Goal: Check status: Check status

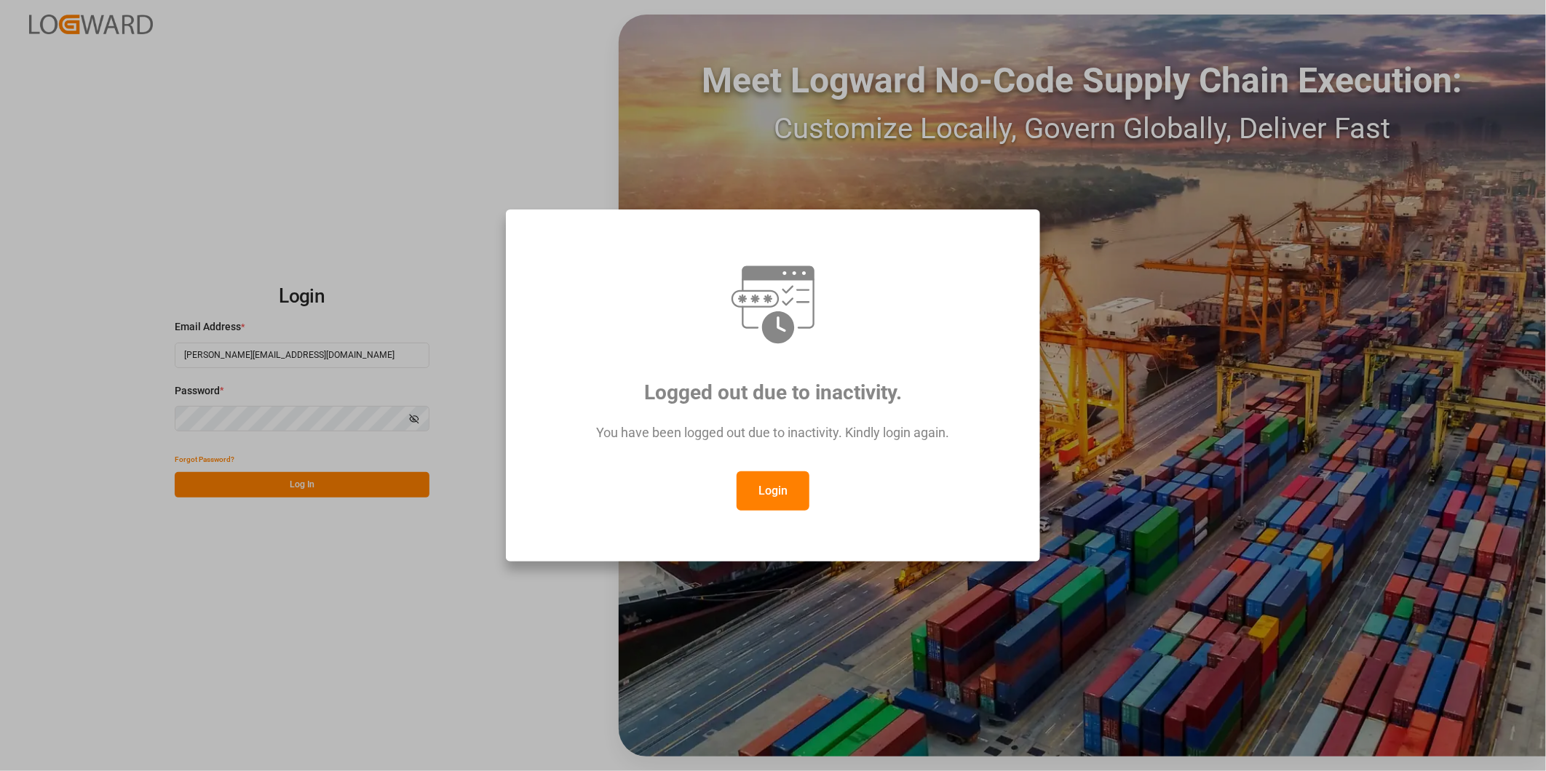
click at [766, 489] on button "Login" at bounding box center [773, 491] width 73 height 39
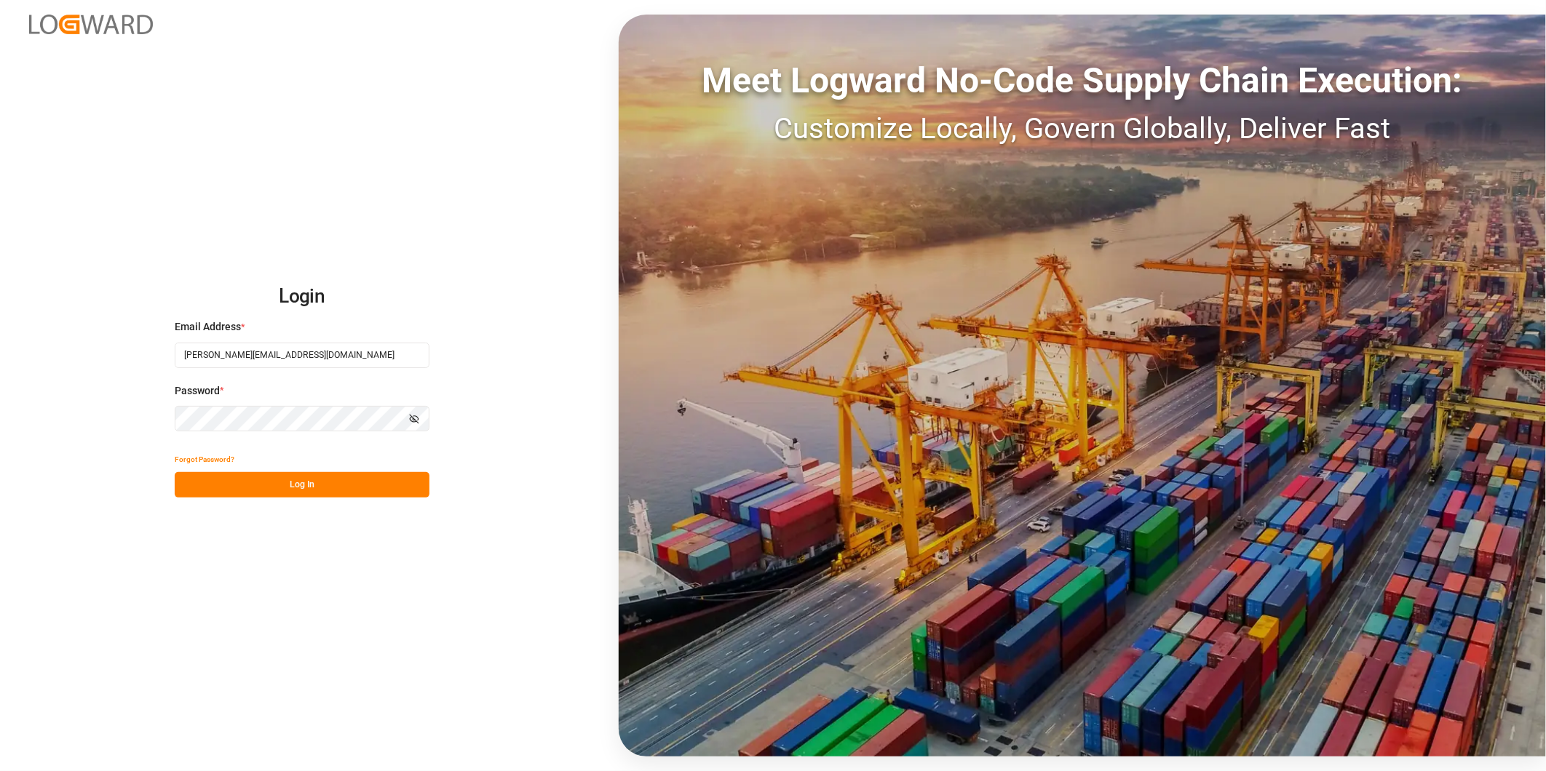
click at [383, 493] on button "Log In" at bounding box center [302, 484] width 255 height 25
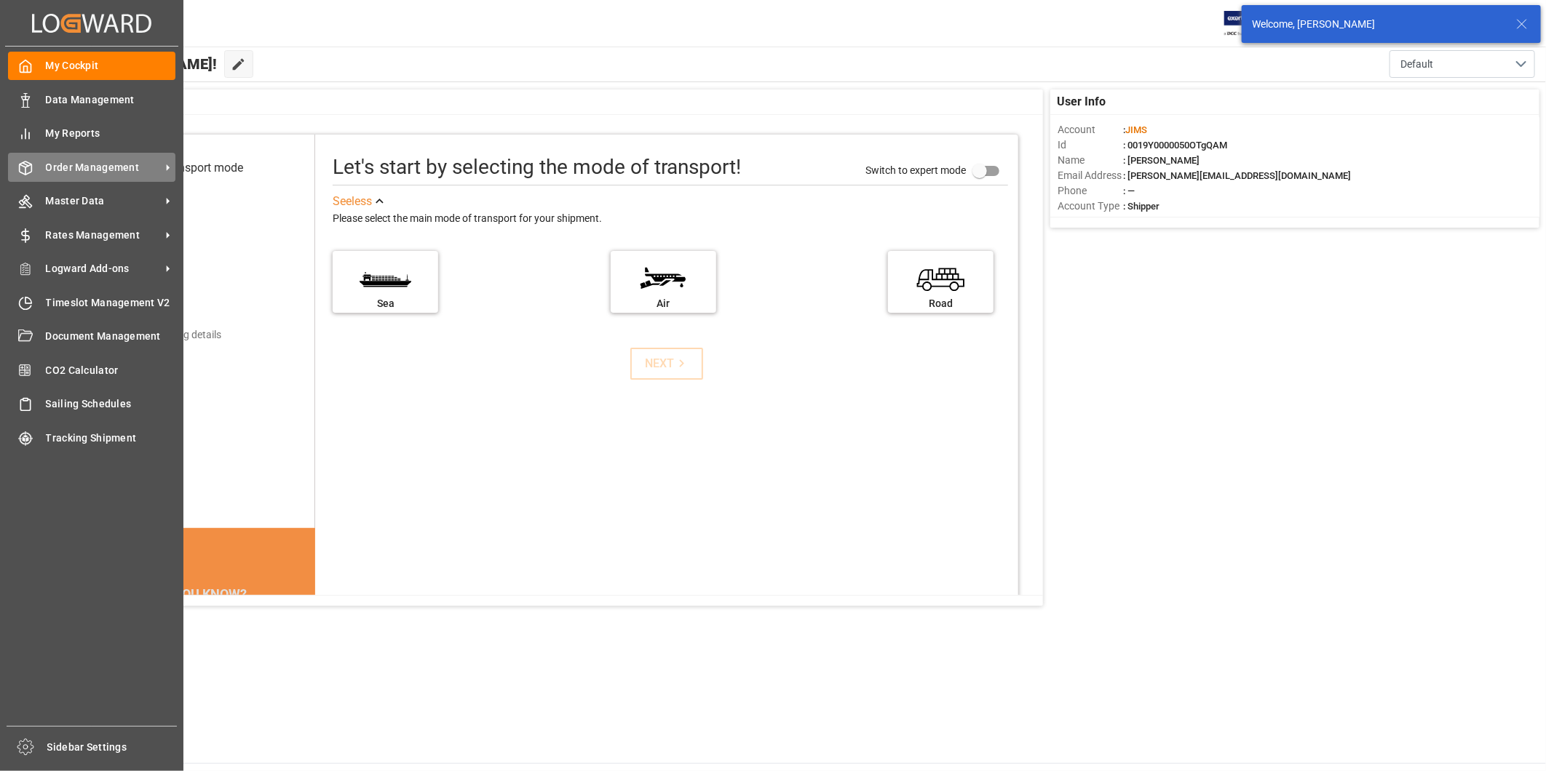
click at [88, 166] on span "Order Management" at bounding box center [103, 167] width 115 height 15
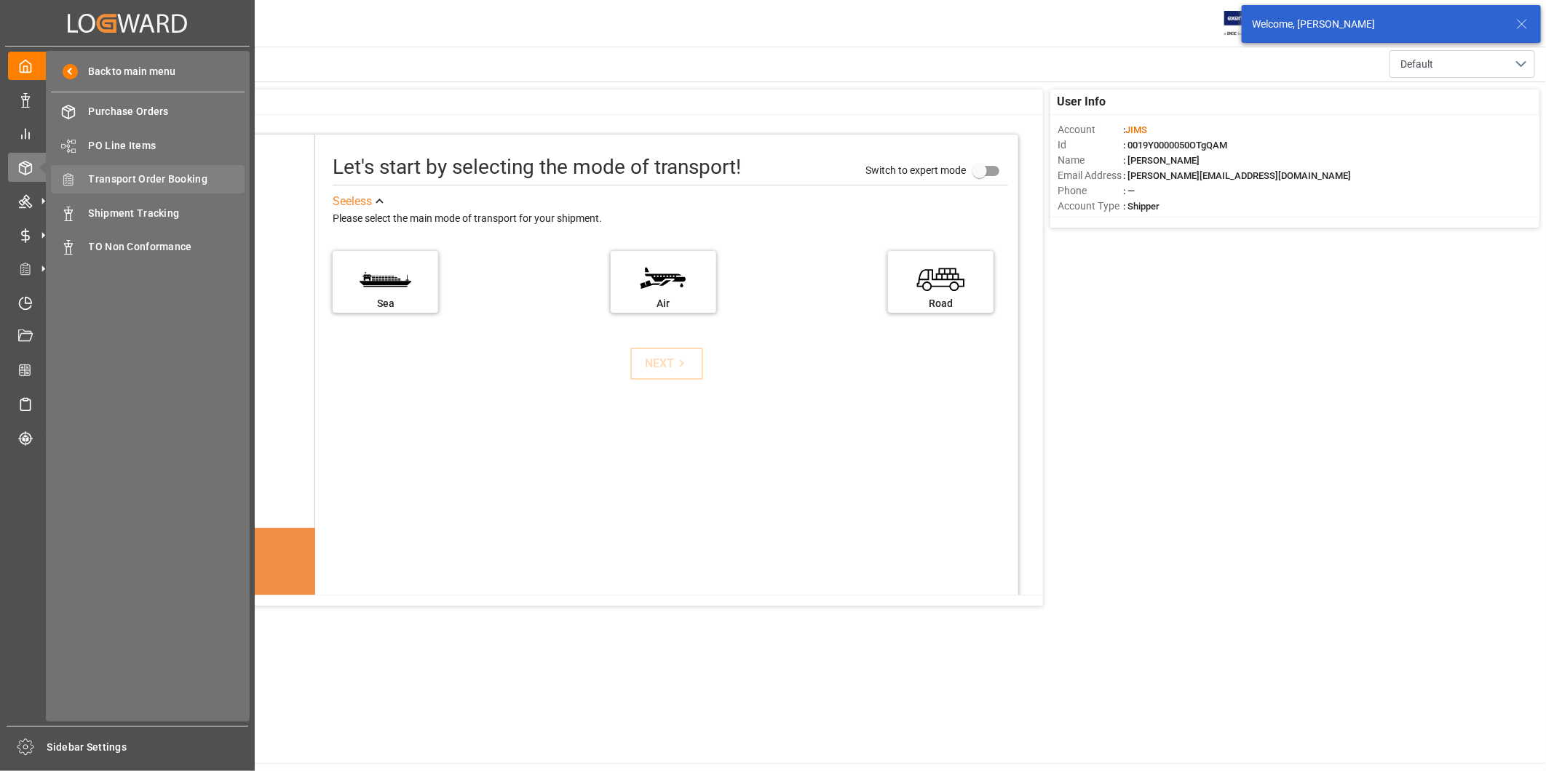
click at [180, 176] on span "Transport Order Booking" at bounding box center [167, 179] width 156 height 15
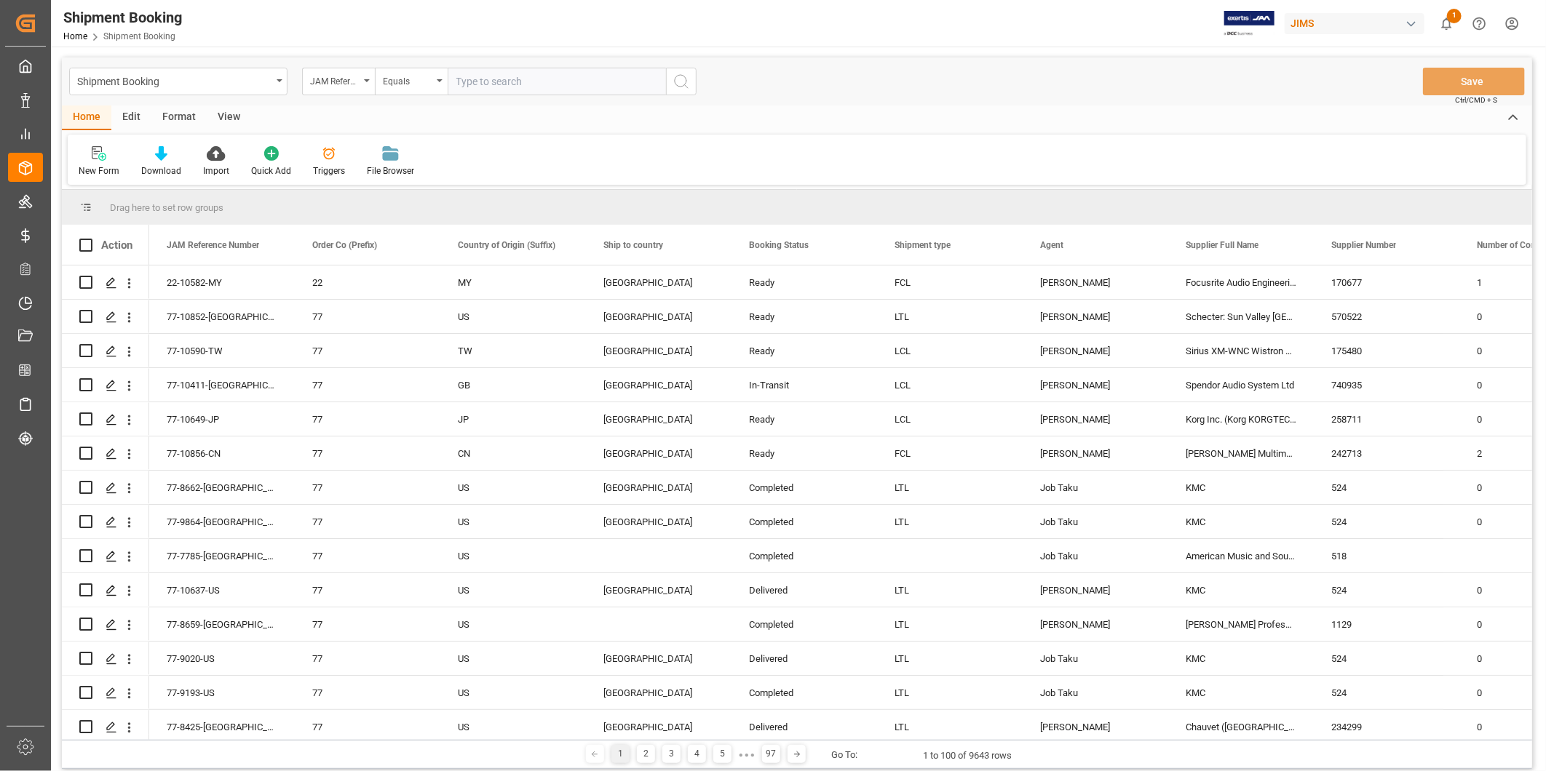
click at [563, 80] on input "text" at bounding box center [557, 82] width 218 height 28
type input "22-10633-SE"
click at [673, 86] on icon "search button" at bounding box center [681, 81] width 17 height 17
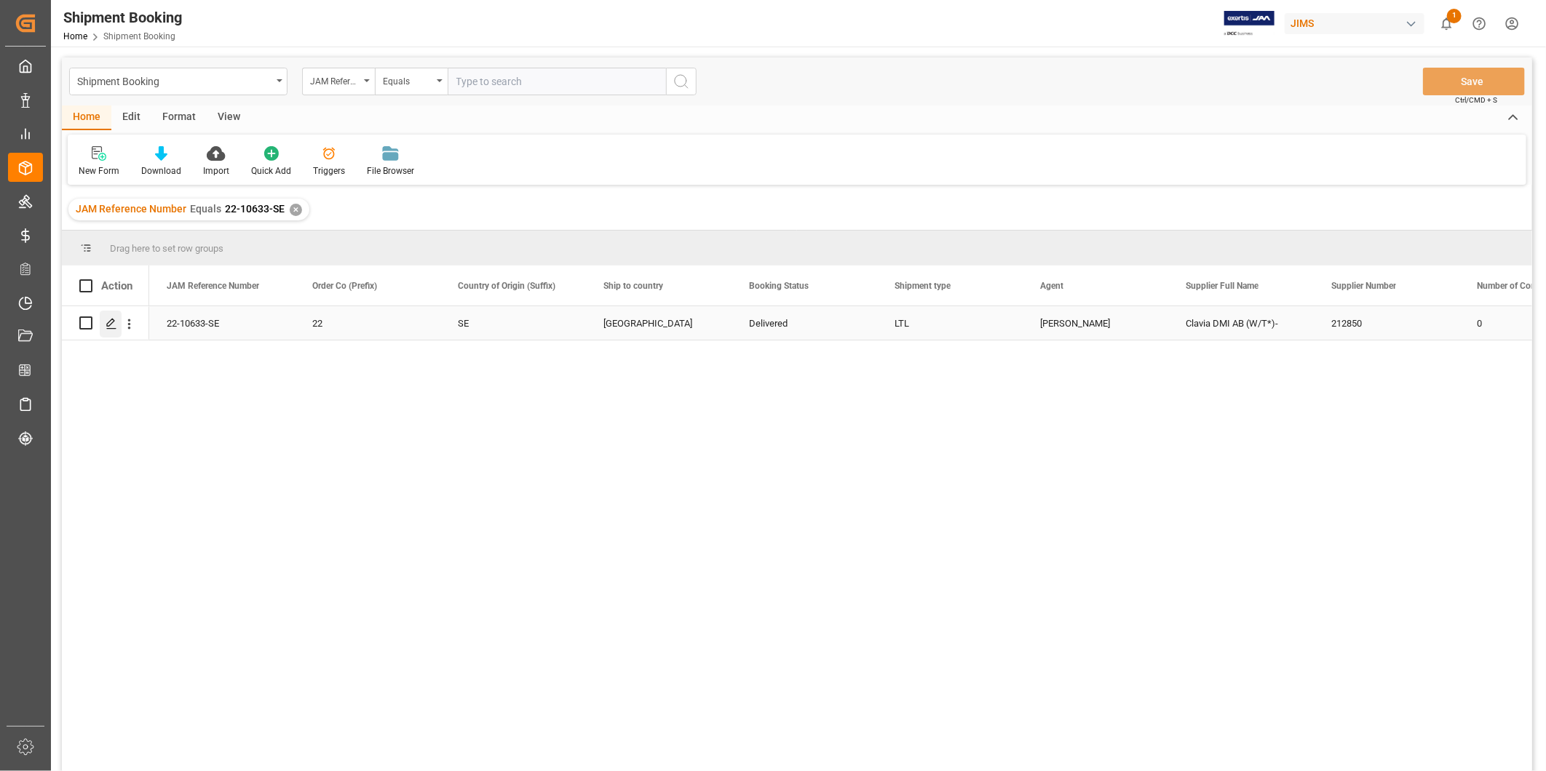
click at [112, 325] on icon "Press SPACE to select this row." at bounding box center [112, 324] width 12 height 12
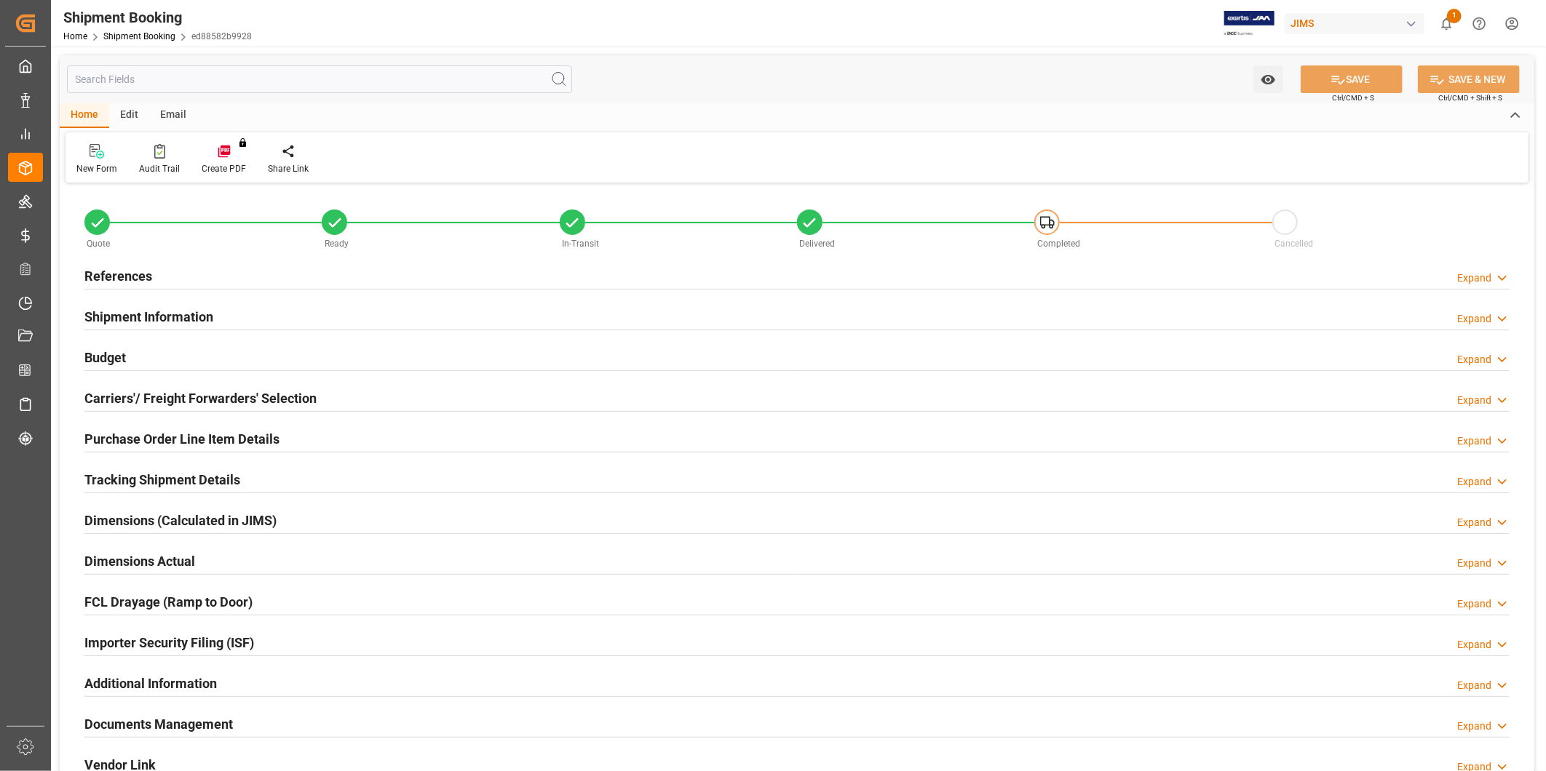
type input "32.3999"
type input "10.5"
type input "800"
type input "525"
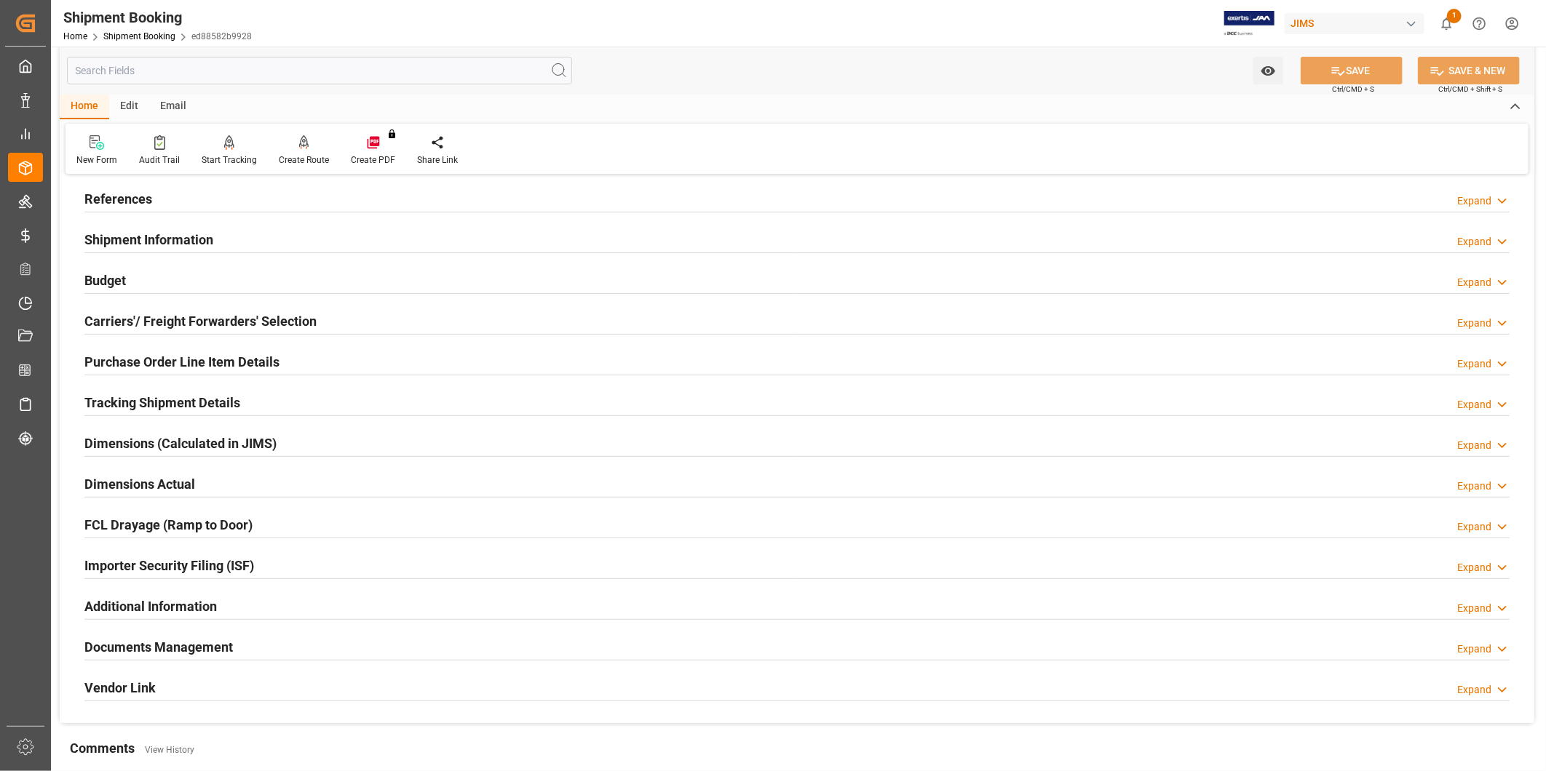
scroll to position [135, 0]
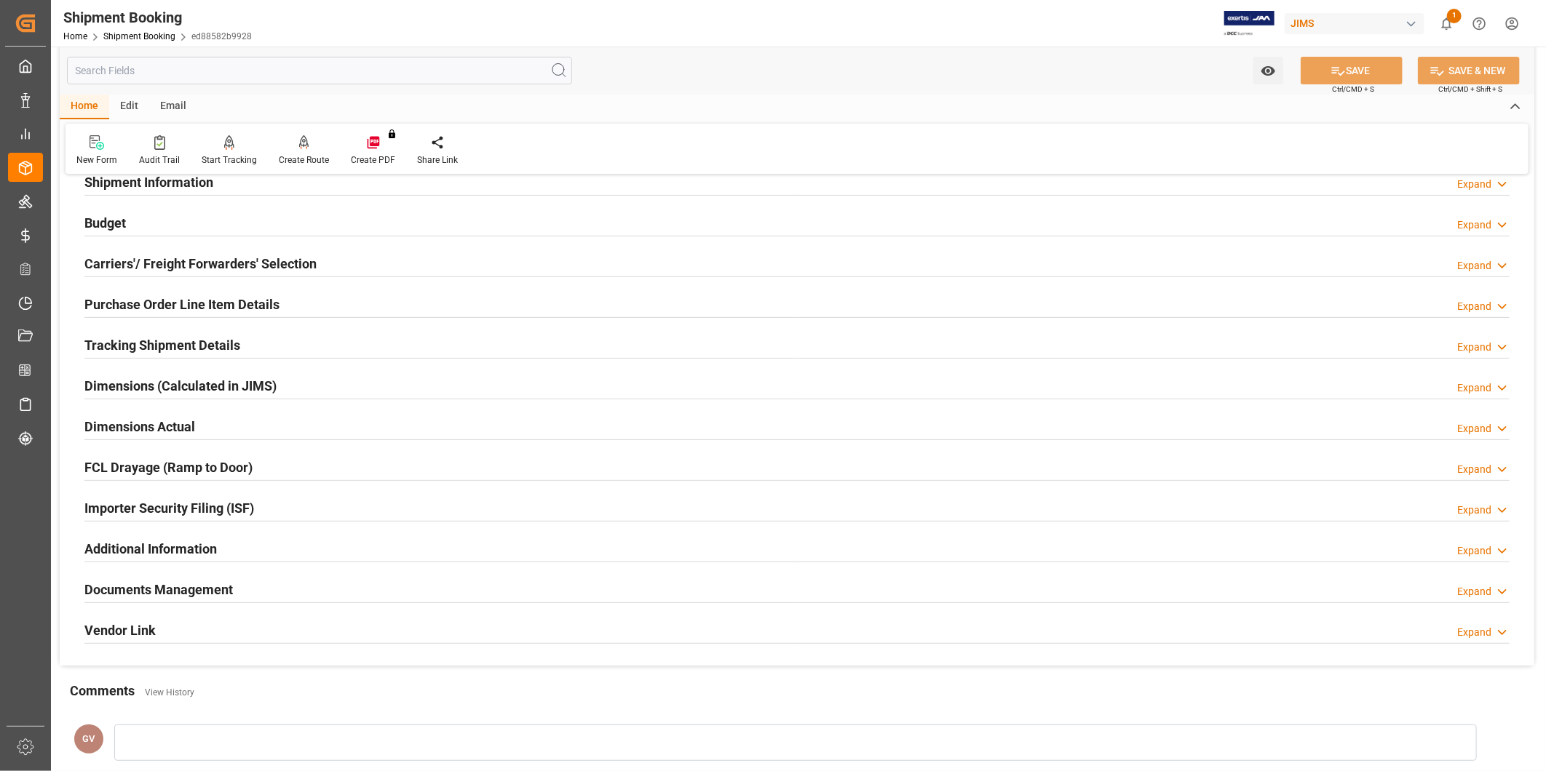
click at [167, 216] on div "Budget Expand" at bounding box center [796, 222] width 1425 height 28
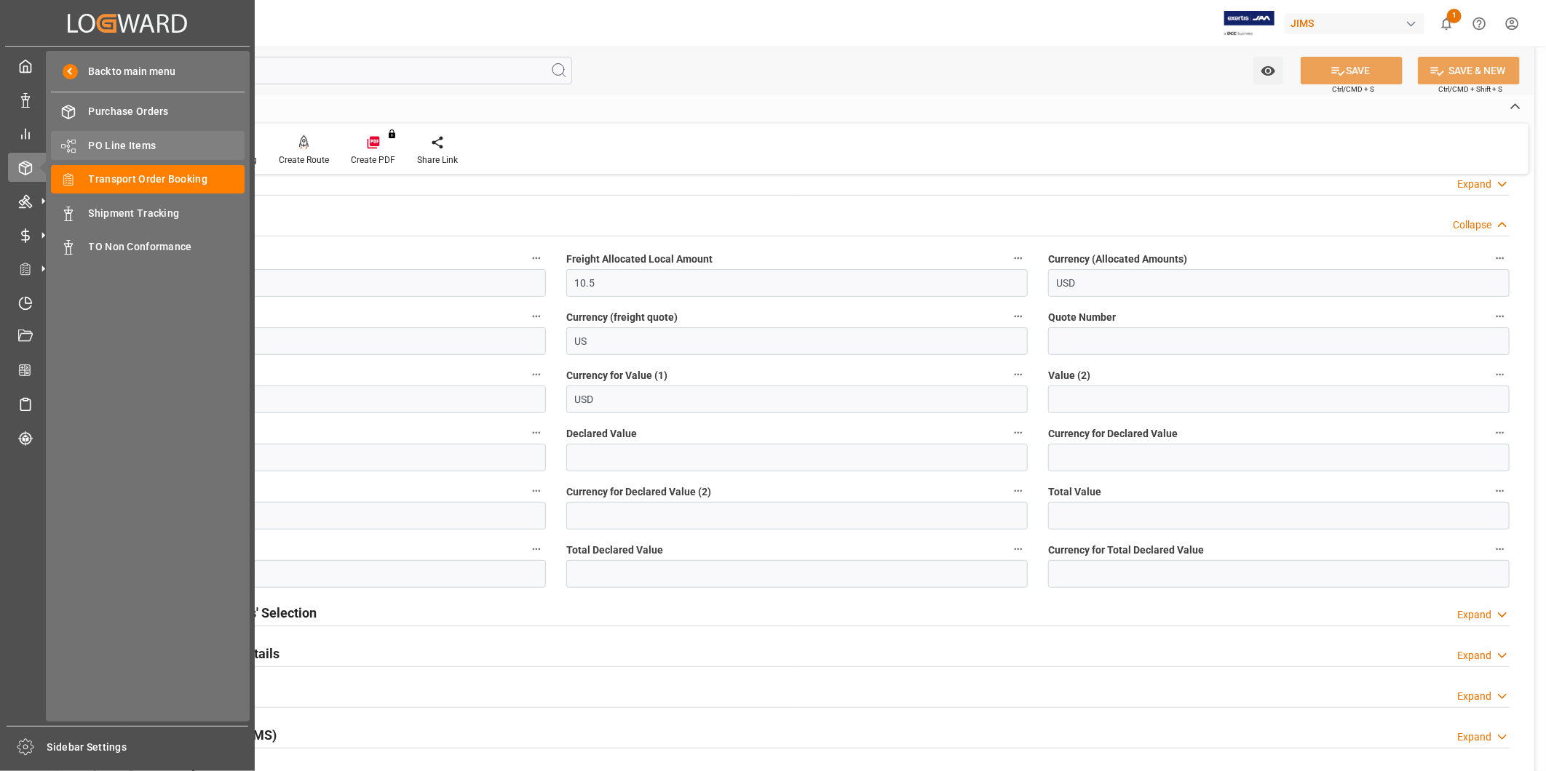
click at [162, 148] on span "PO Line Items" at bounding box center [167, 145] width 156 height 15
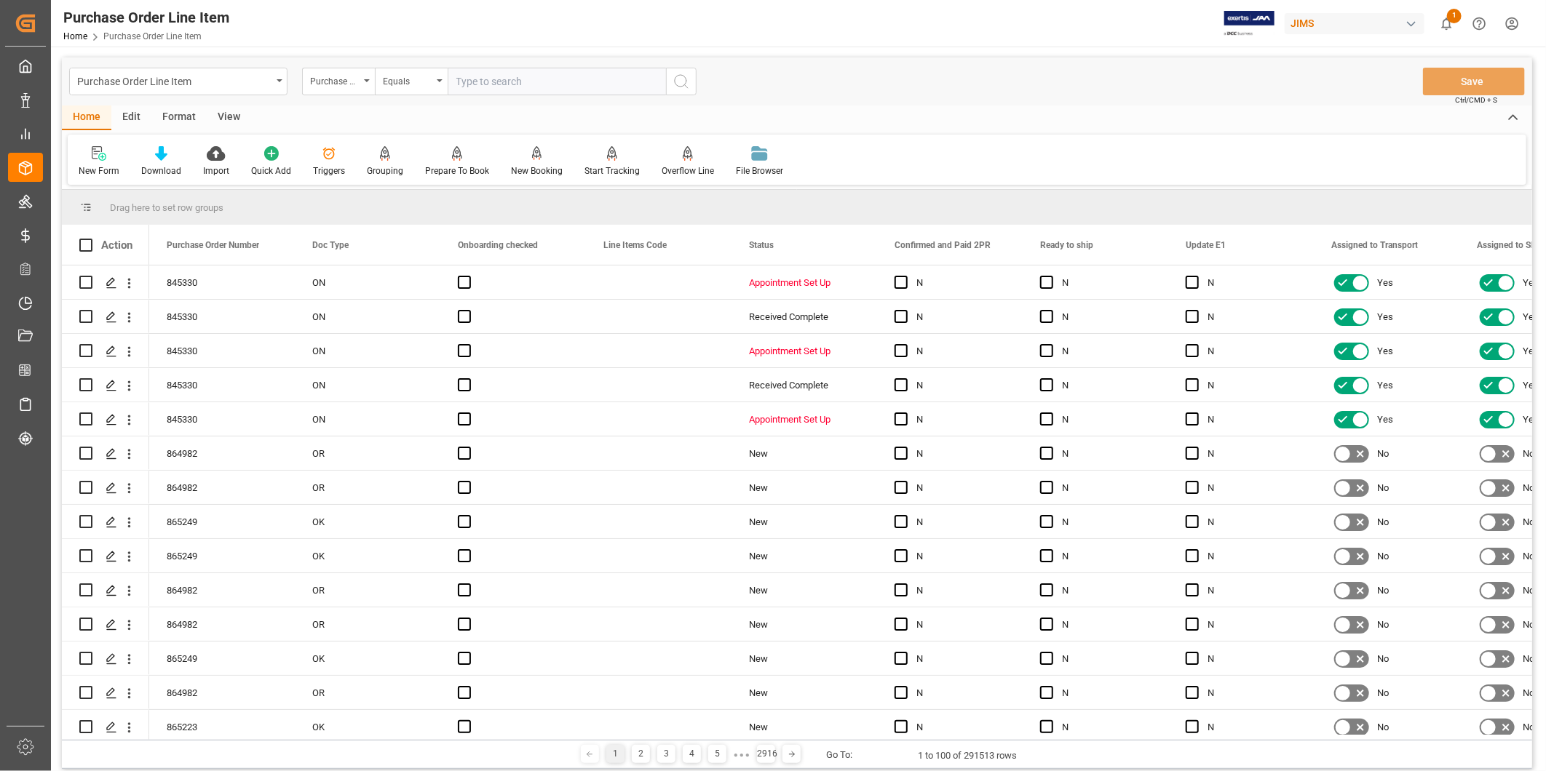
click at [548, 86] on input "text" at bounding box center [557, 82] width 218 height 28
paste input "77-9710-CN"
type input "77-9710-CN"
click at [692, 74] on button "search button" at bounding box center [681, 82] width 31 height 28
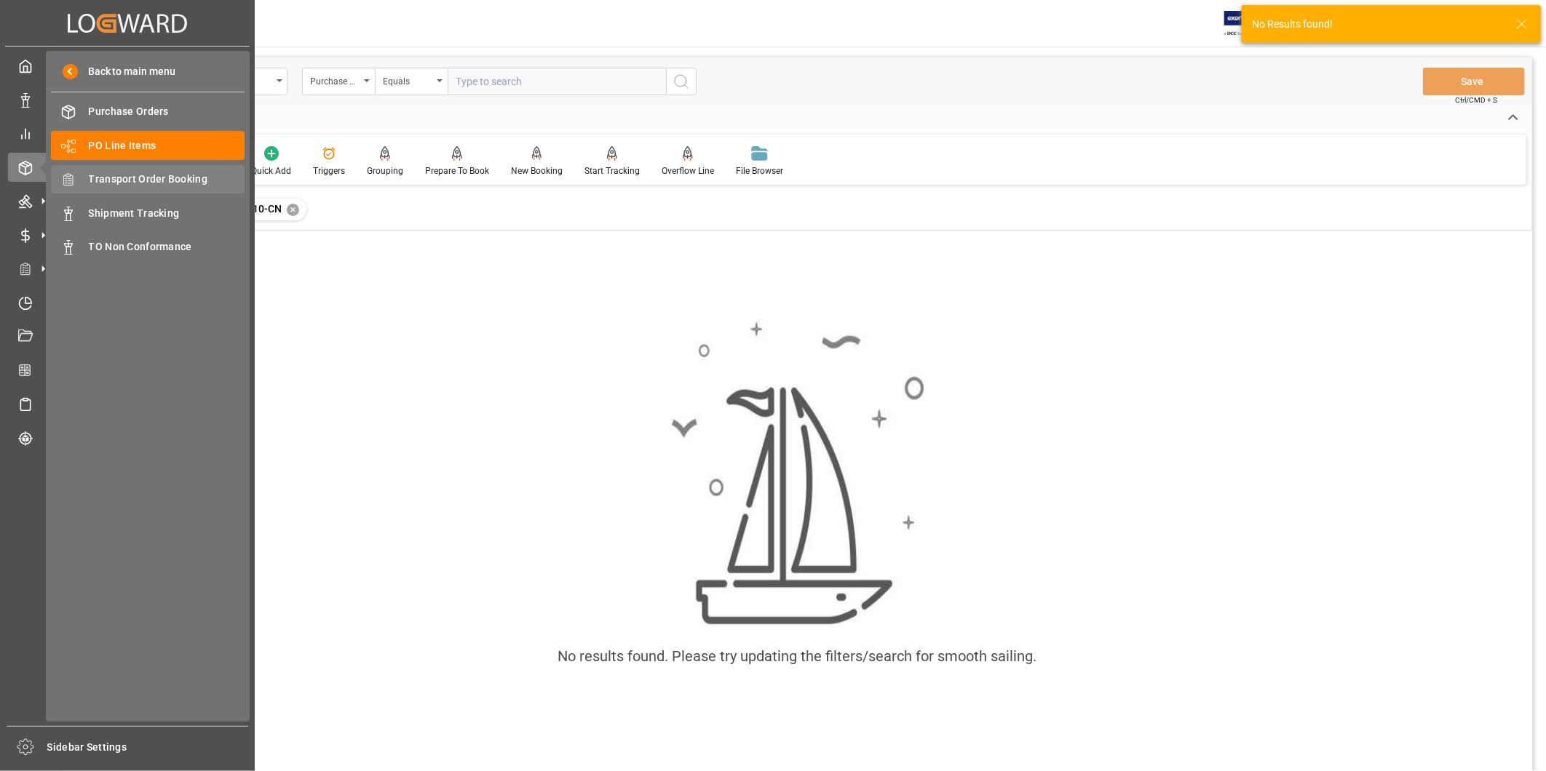
click at [121, 175] on span "Transport Order Booking" at bounding box center [167, 179] width 156 height 15
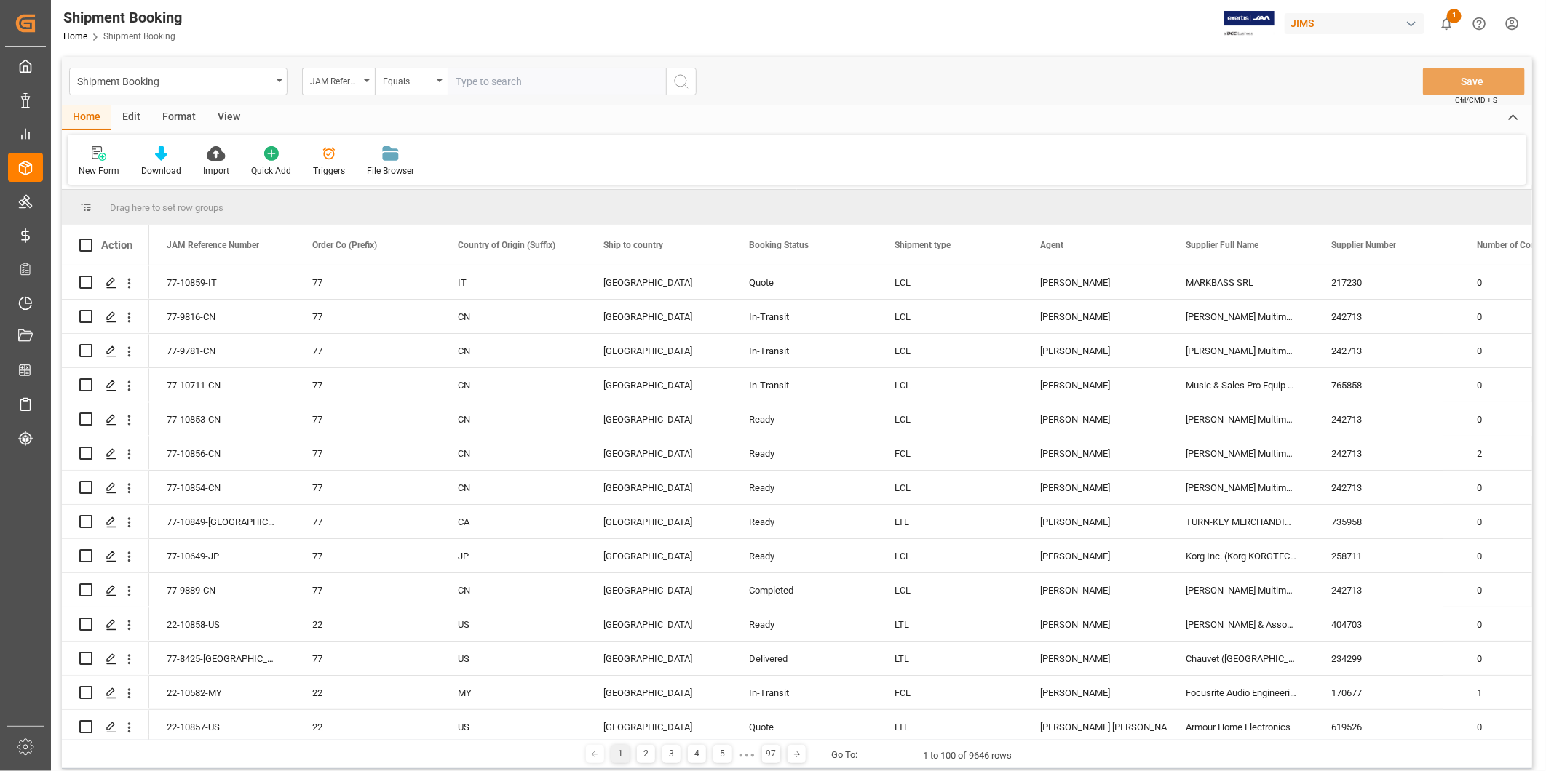
click at [626, 79] on input "text" at bounding box center [557, 82] width 218 height 28
click at [616, 79] on input "text" at bounding box center [557, 82] width 218 height 28
paste input "77-9710-CN"
type input "77-9710-CN"
click at [680, 84] on icon "search button" at bounding box center [681, 81] width 17 height 17
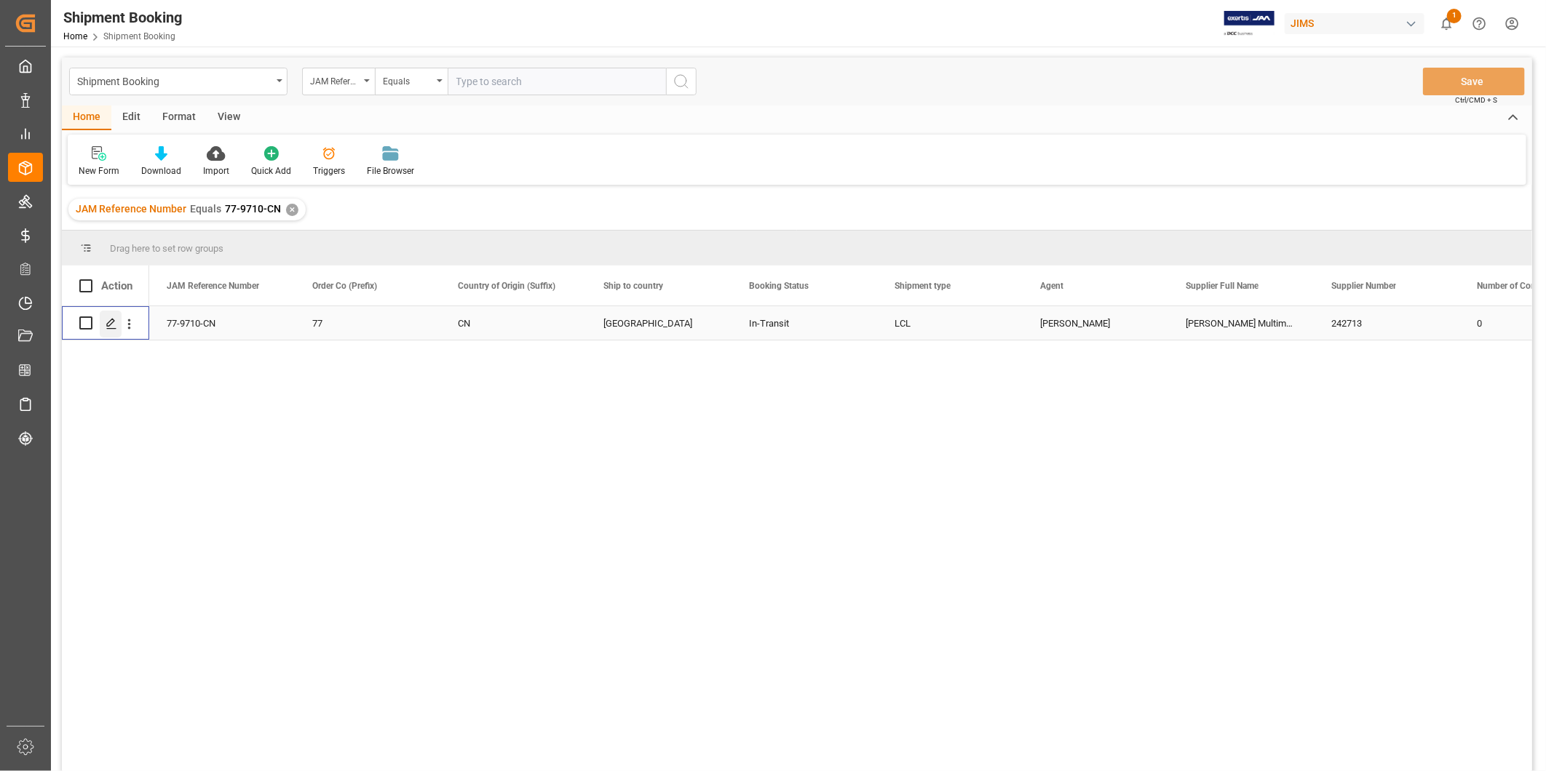
click at [116, 328] on icon "Press SPACE to select this row." at bounding box center [112, 324] width 12 height 12
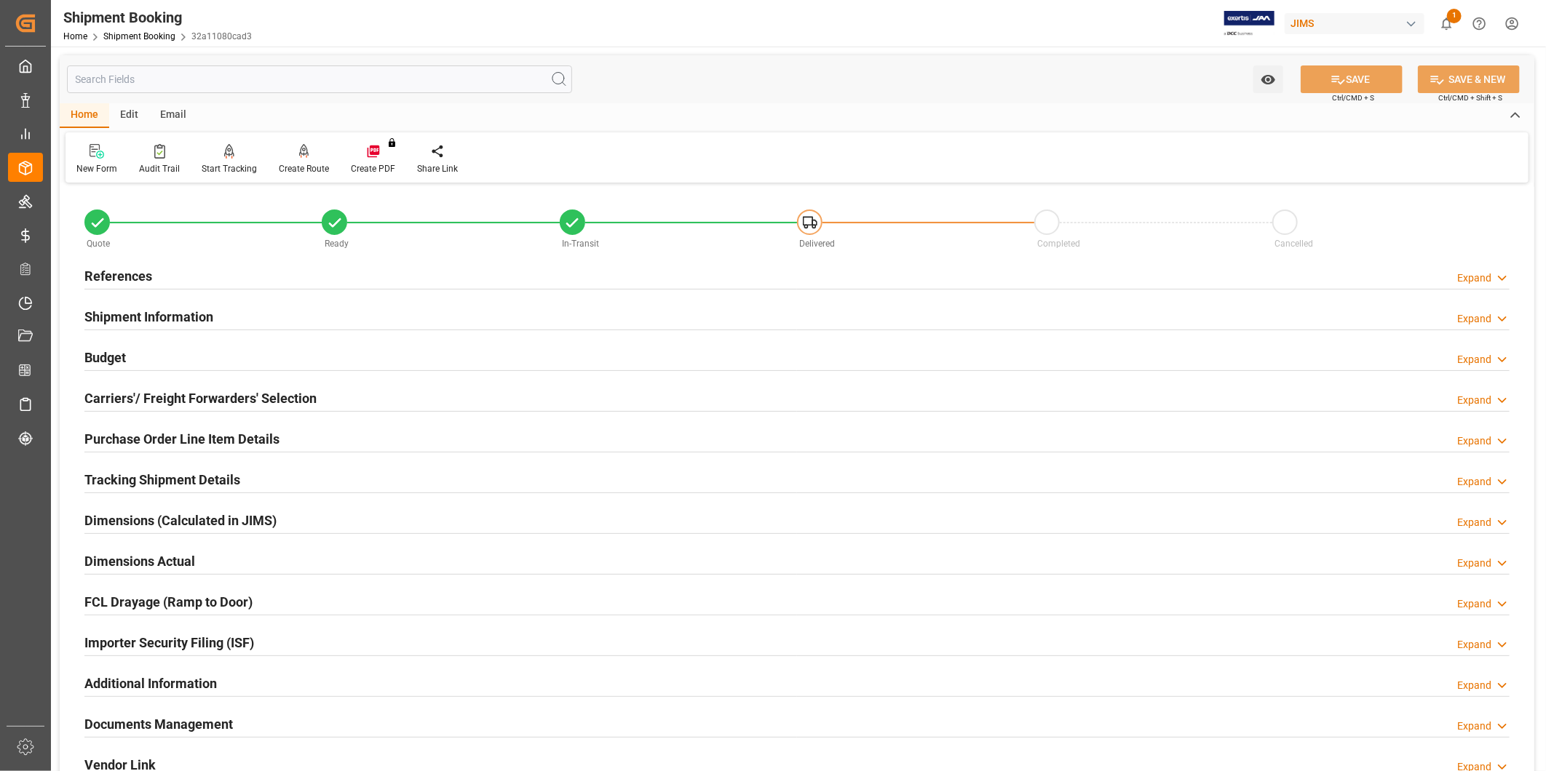
scroll to position [269, 0]
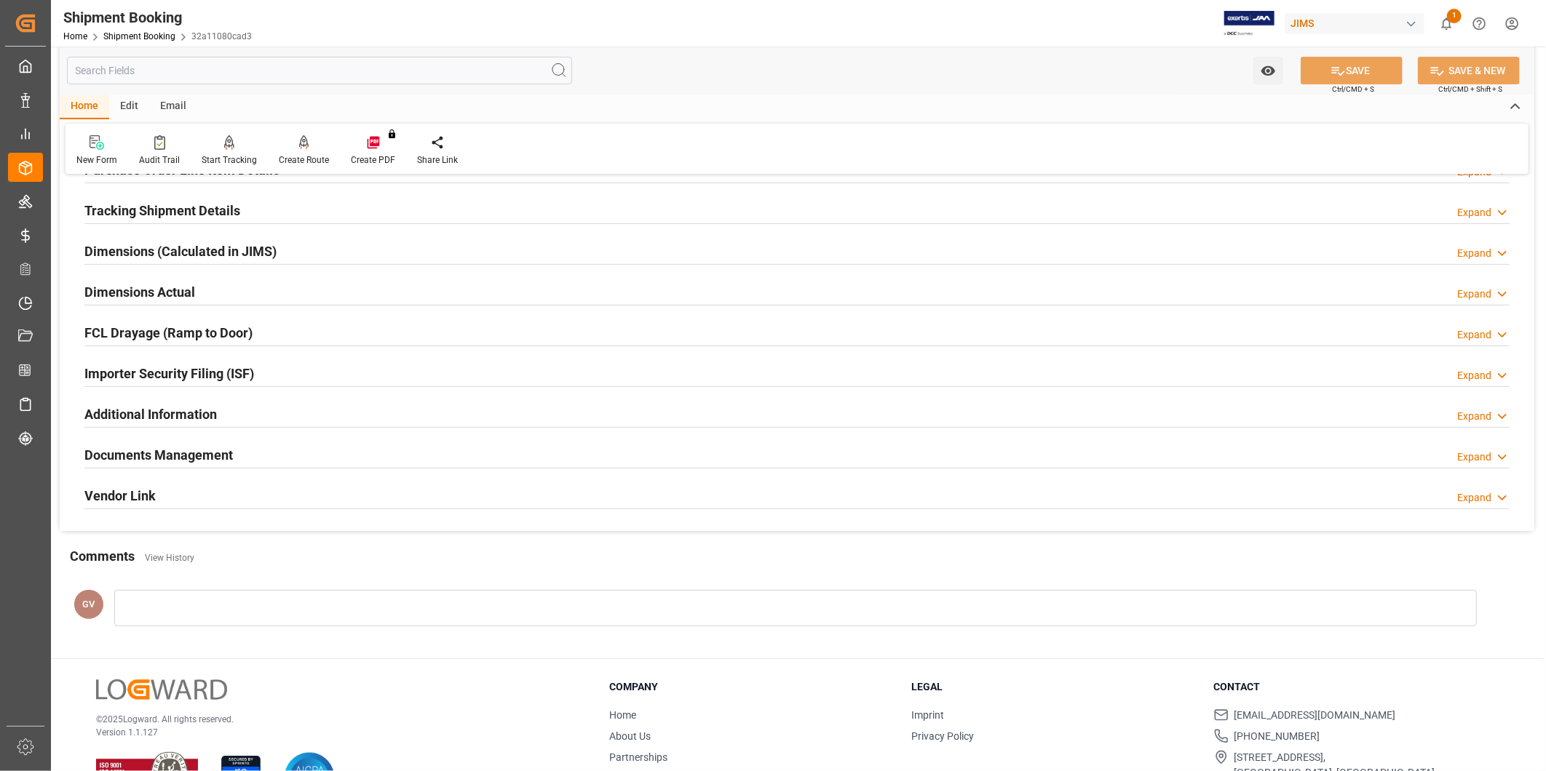
click at [265, 445] on div "Documents Management Expand" at bounding box center [796, 454] width 1425 height 28
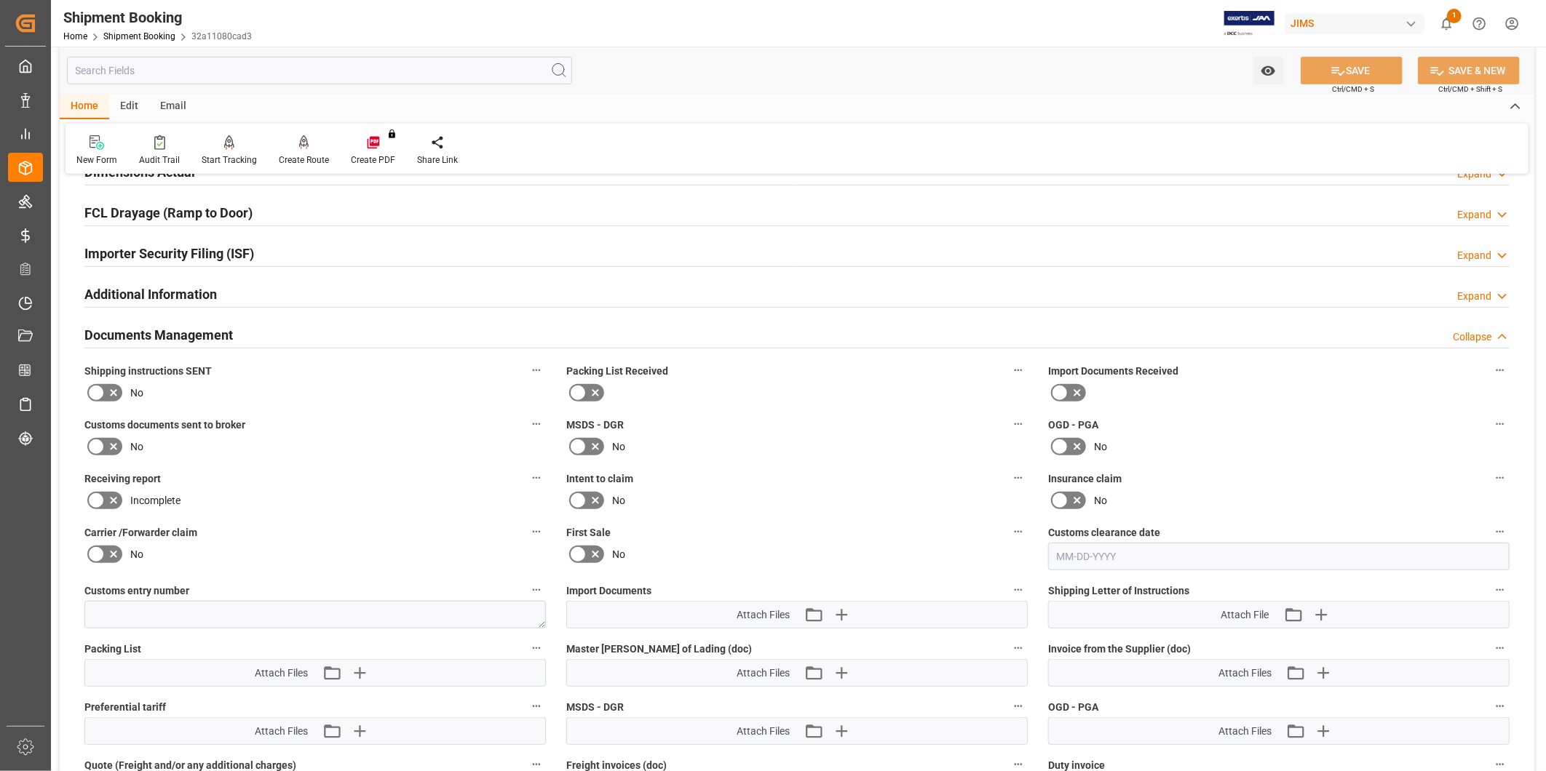
scroll to position [539, 0]
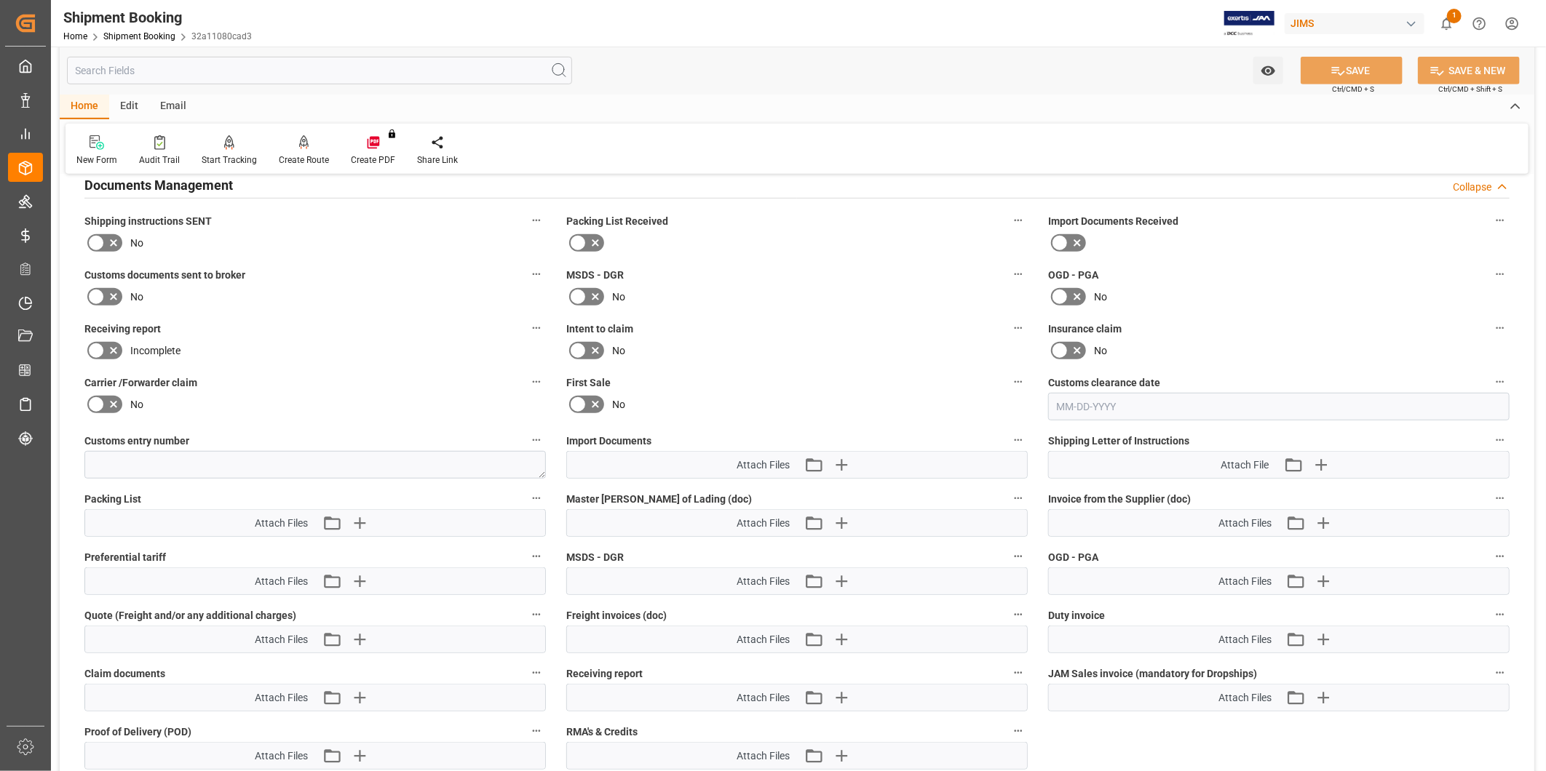
click at [114, 237] on icon at bounding box center [113, 242] width 17 height 17
click at [0, 0] on input "checkbox" at bounding box center [0, 0] width 0 height 0
click at [1342, 76] on icon at bounding box center [1337, 70] width 15 height 15
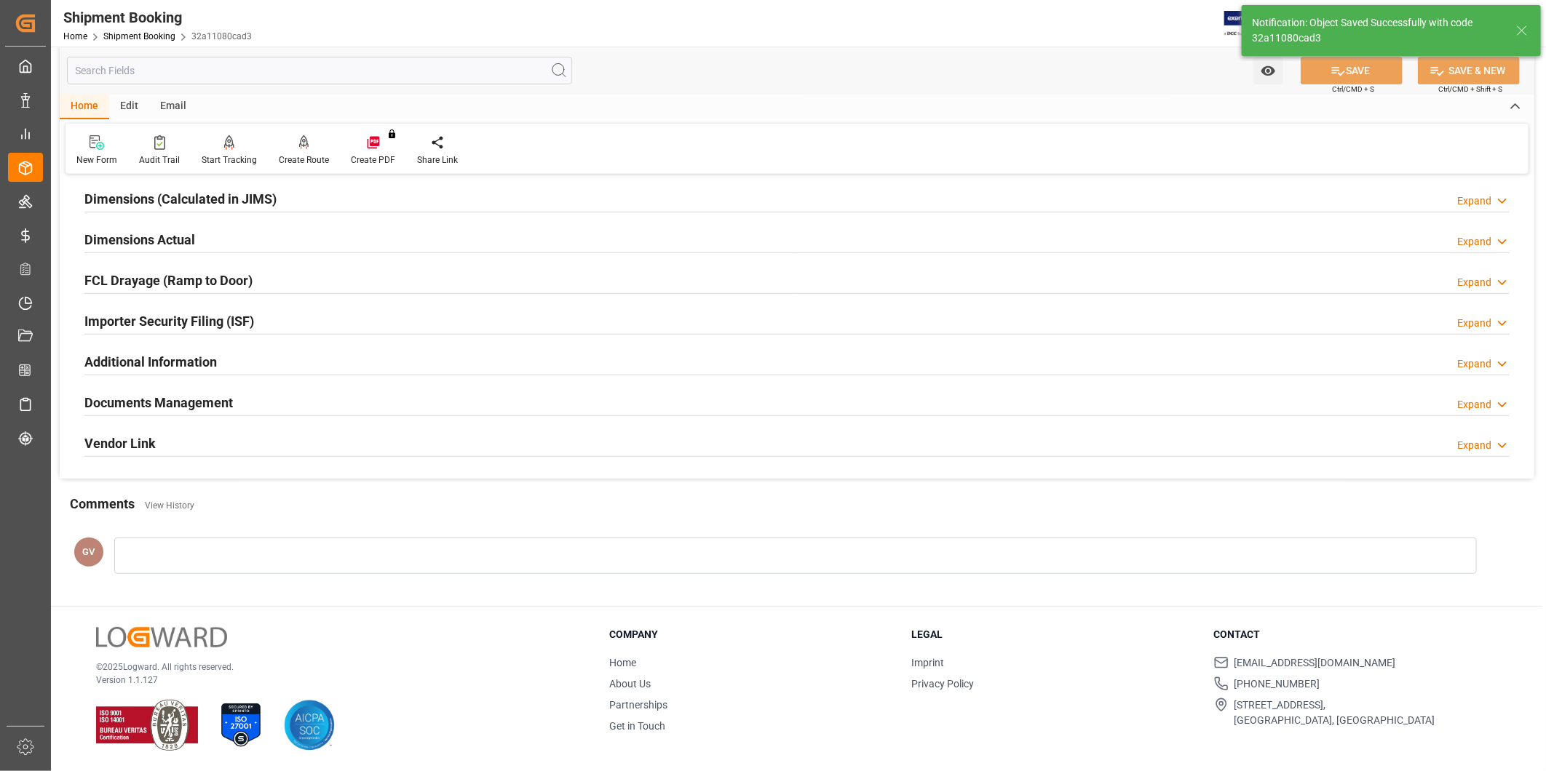
scroll to position [322, 0]
click at [482, 410] on div "Documents Management Expand" at bounding box center [796, 402] width 1425 height 28
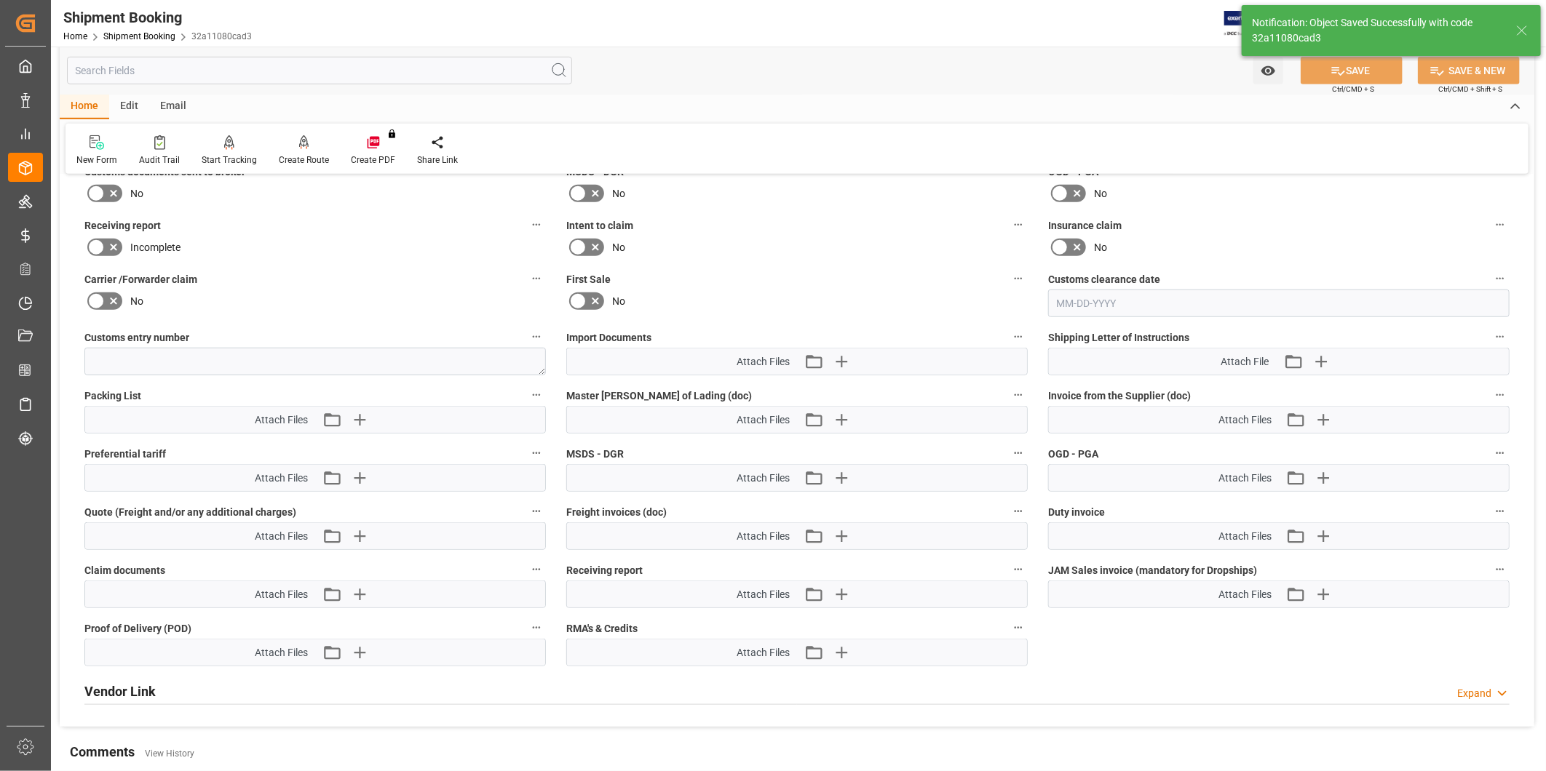
scroll to position [673, 0]
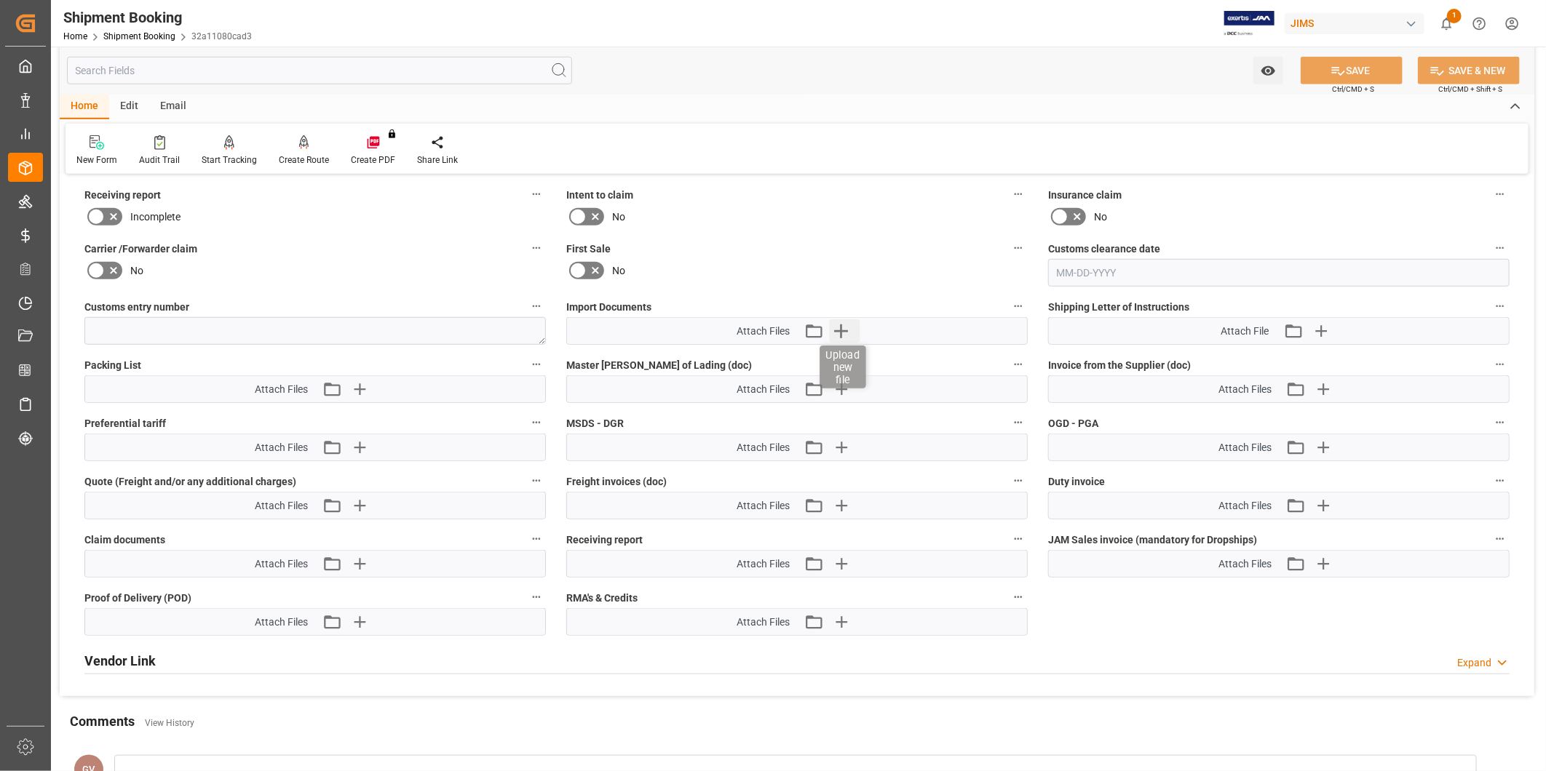
click at [845, 330] on icon "button" at bounding box center [841, 331] width 23 height 23
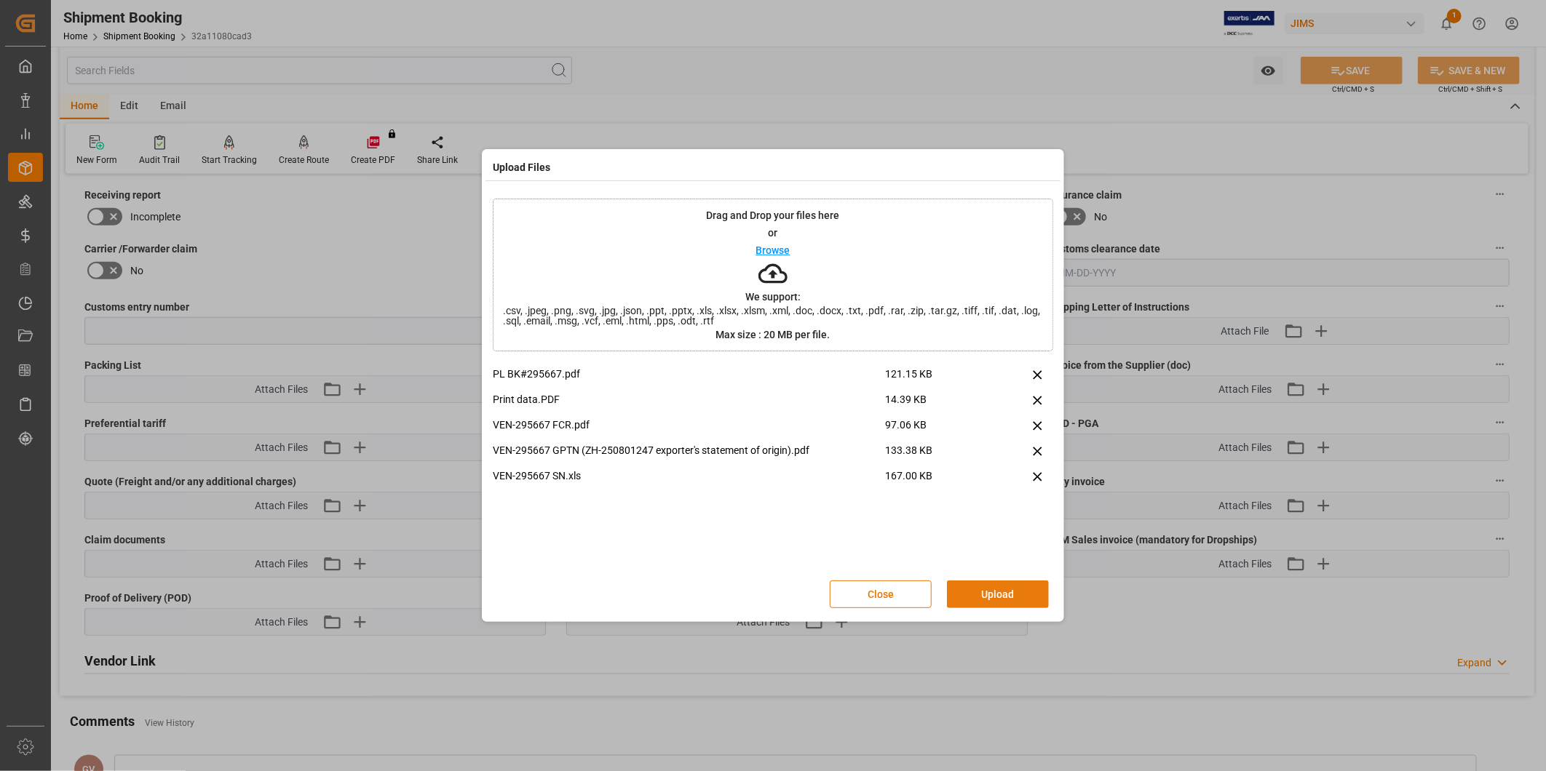
click at [990, 592] on button "Upload" at bounding box center [998, 595] width 102 height 28
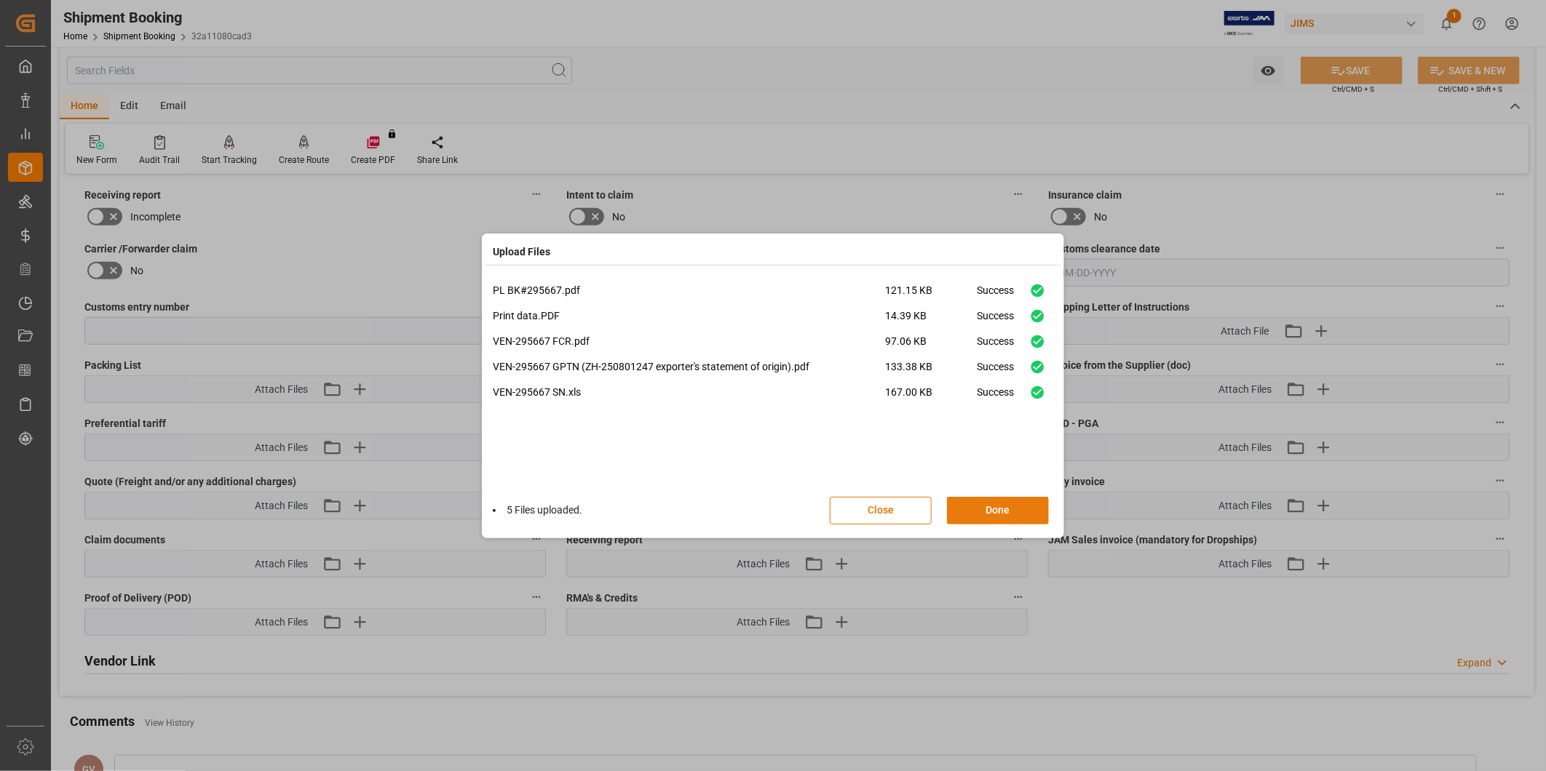
click at [998, 519] on button "Done" at bounding box center [998, 511] width 102 height 28
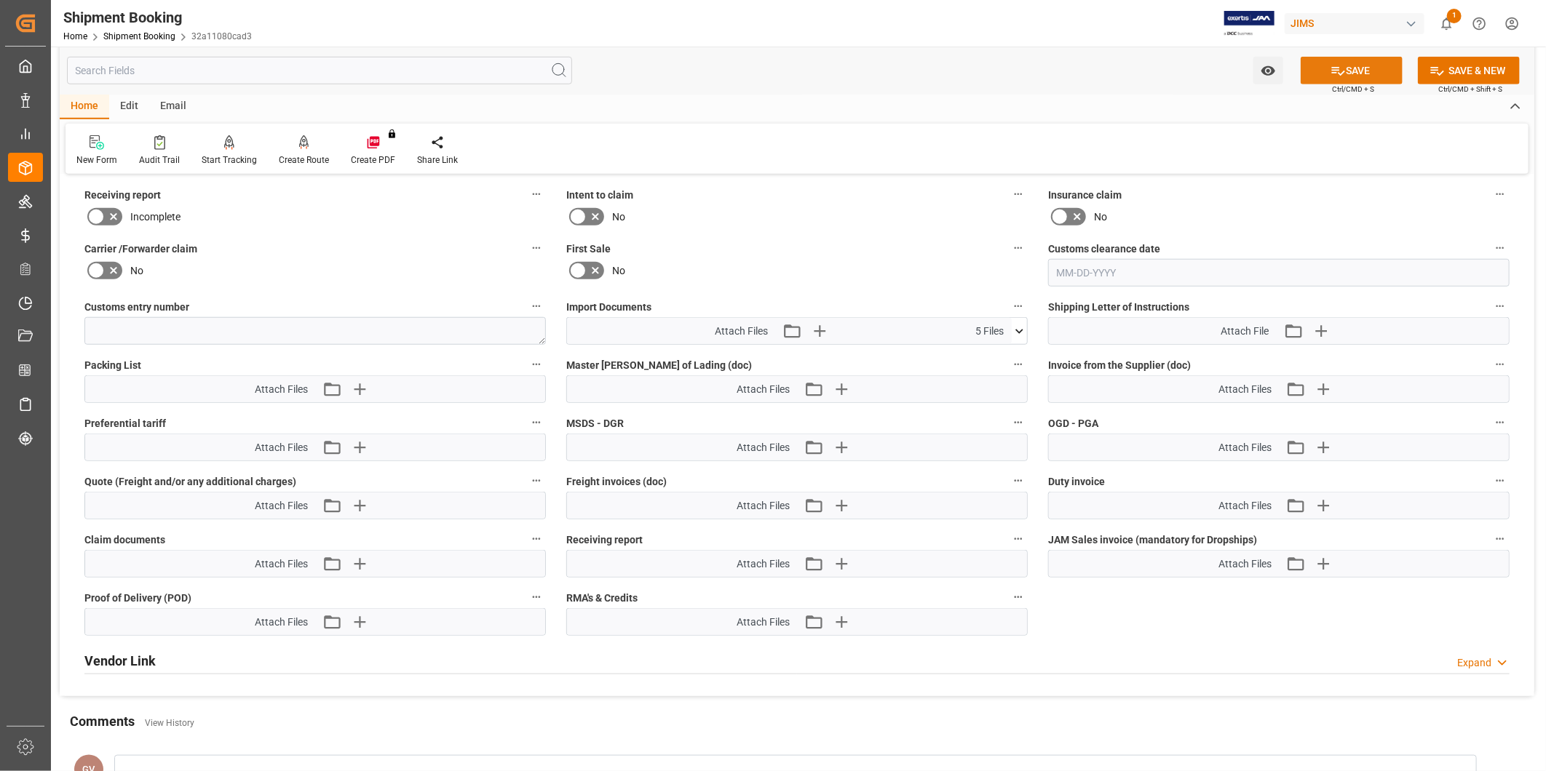
click at [1343, 70] on button "SAVE" at bounding box center [1352, 71] width 102 height 28
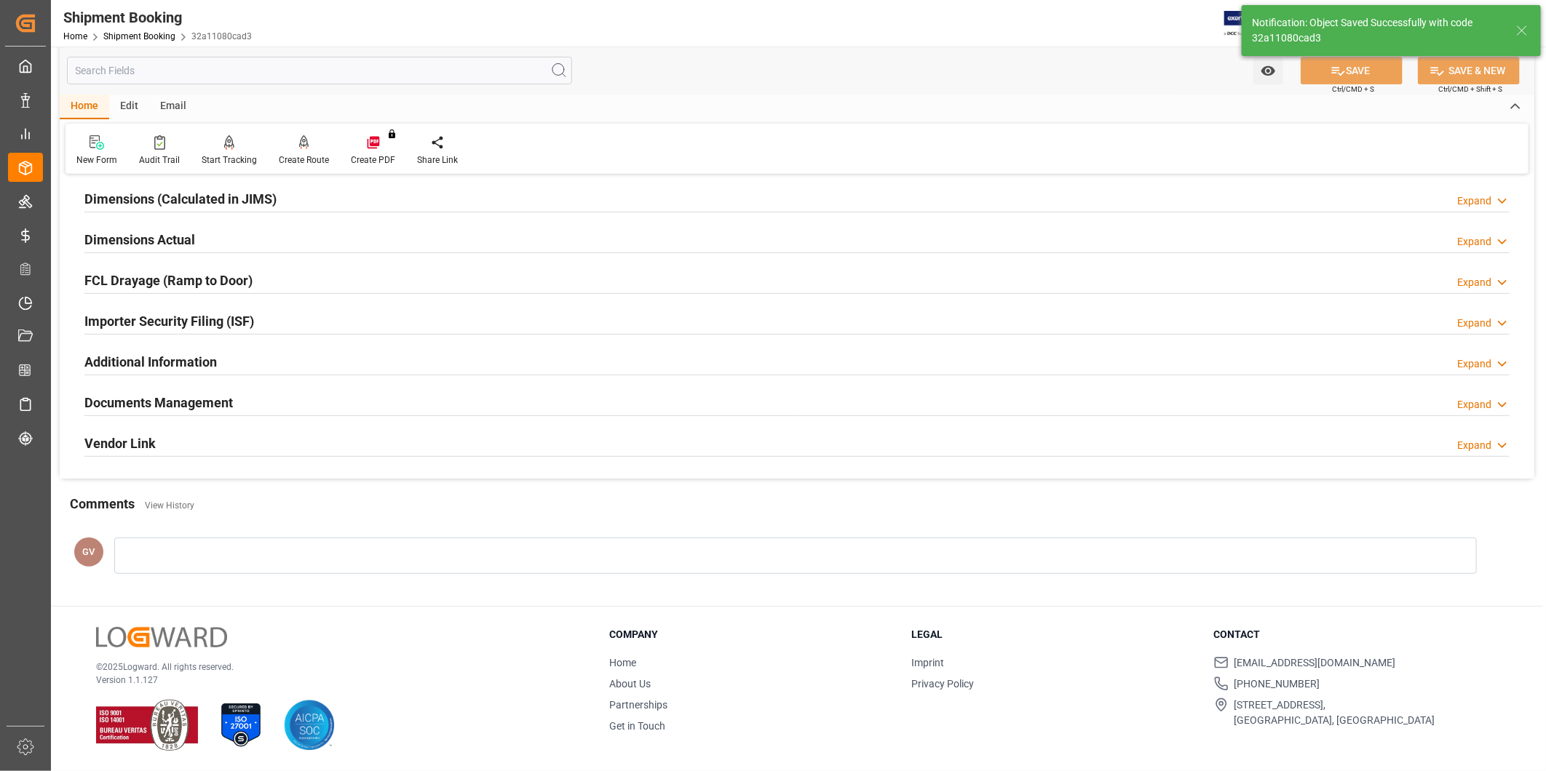
scroll to position [322, 0]
click at [392, 410] on div "Documents Management Expand" at bounding box center [796, 402] width 1425 height 28
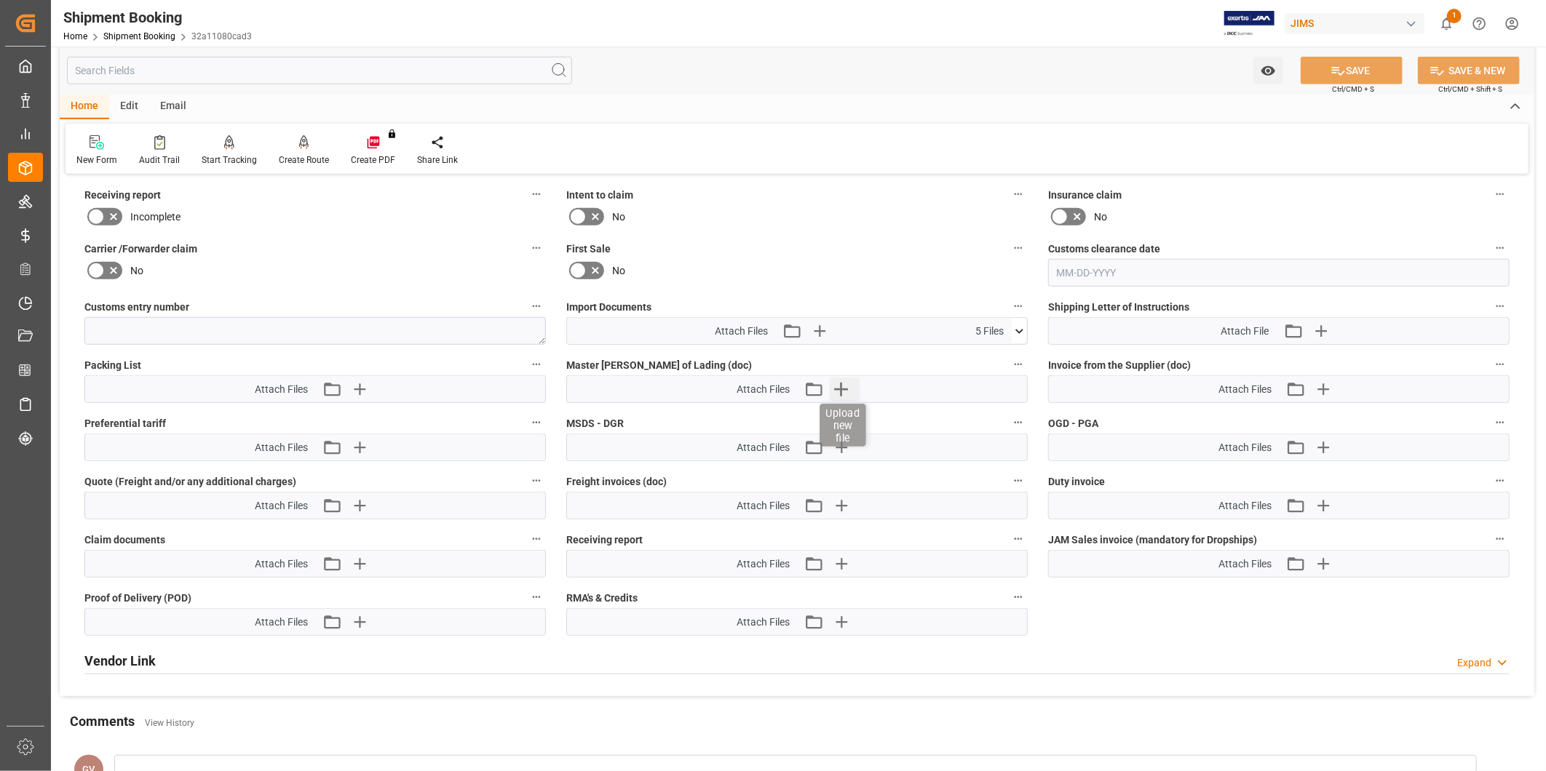
click at [838, 389] on icon "button" at bounding box center [841, 389] width 23 height 23
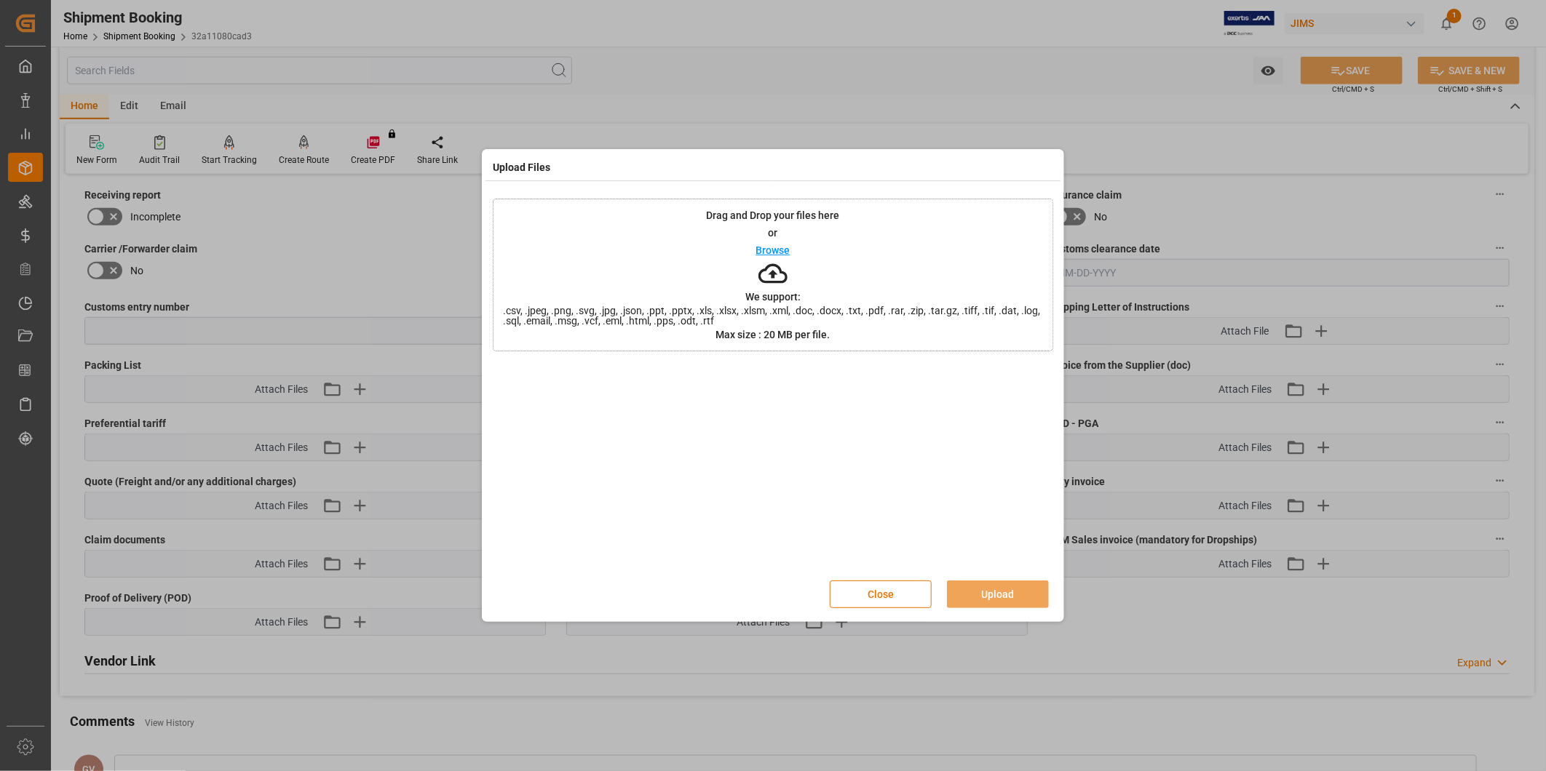
click at [885, 608] on div "Close Upload" at bounding box center [773, 595] width 560 height 48
click at [884, 604] on button "Close" at bounding box center [881, 595] width 102 height 28
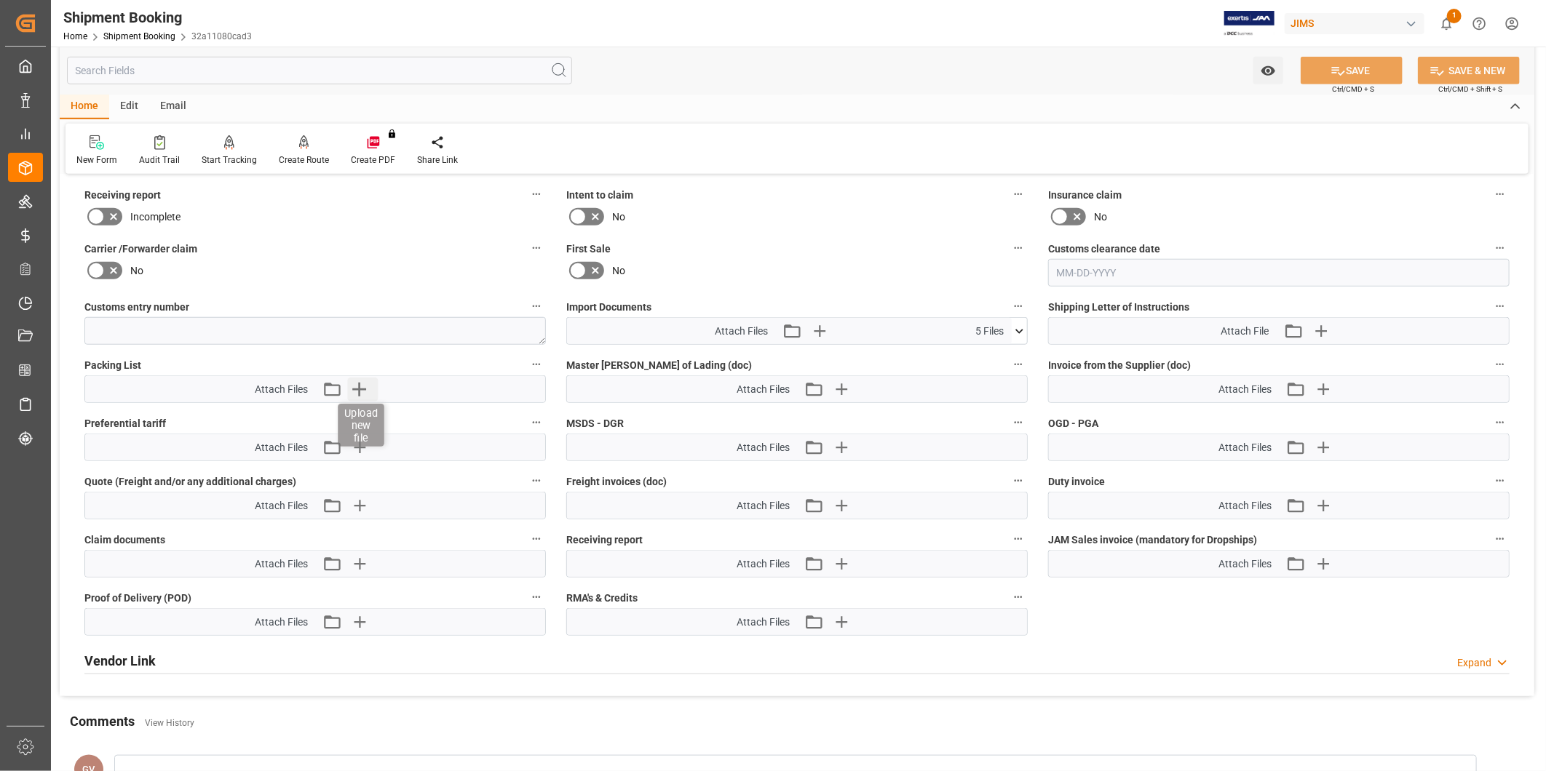
click at [365, 395] on icon "button" at bounding box center [359, 389] width 23 height 23
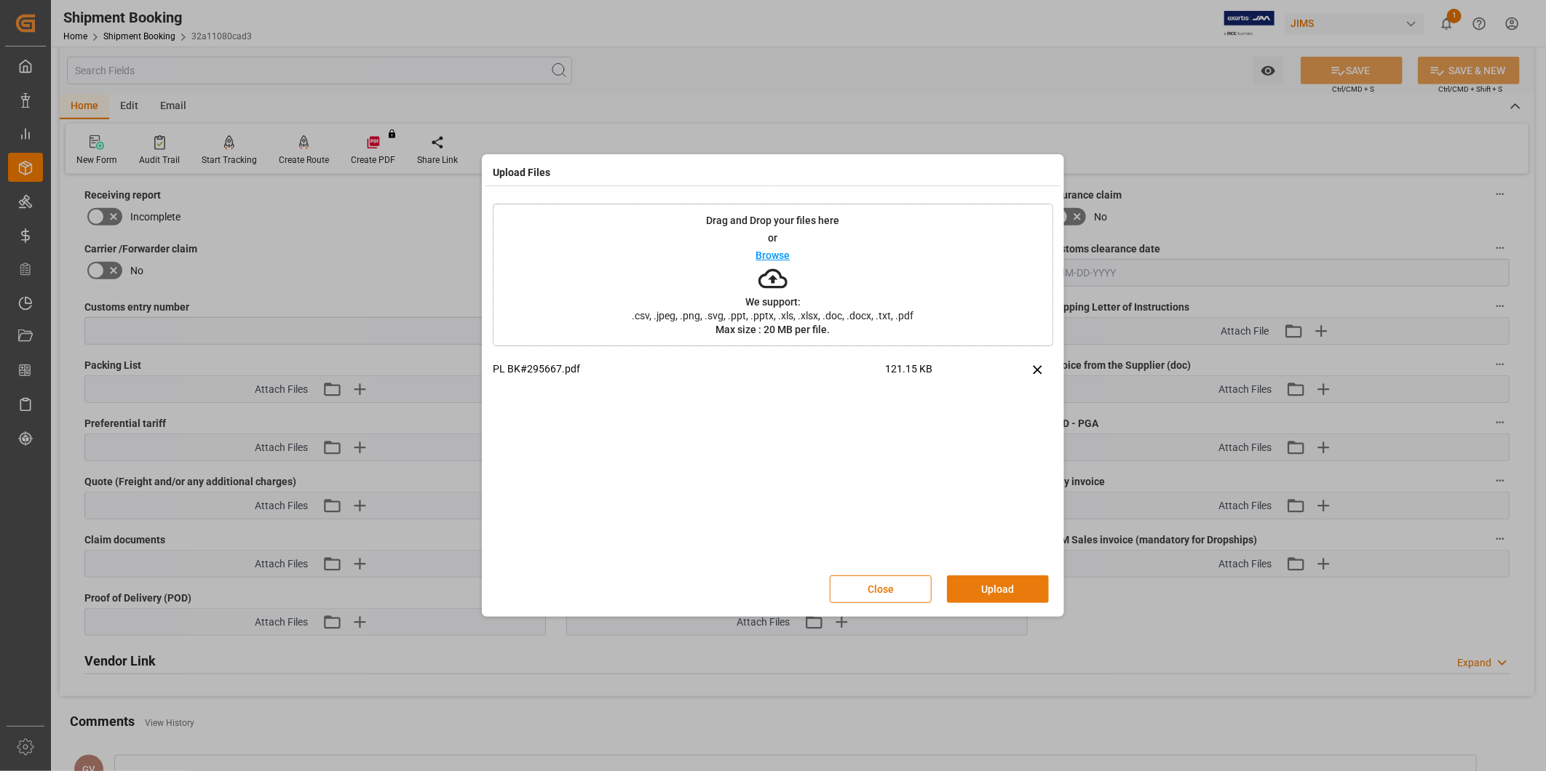
click at [964, 587] on button "Upload" at bounding box center [998, 590] width 102 height 28
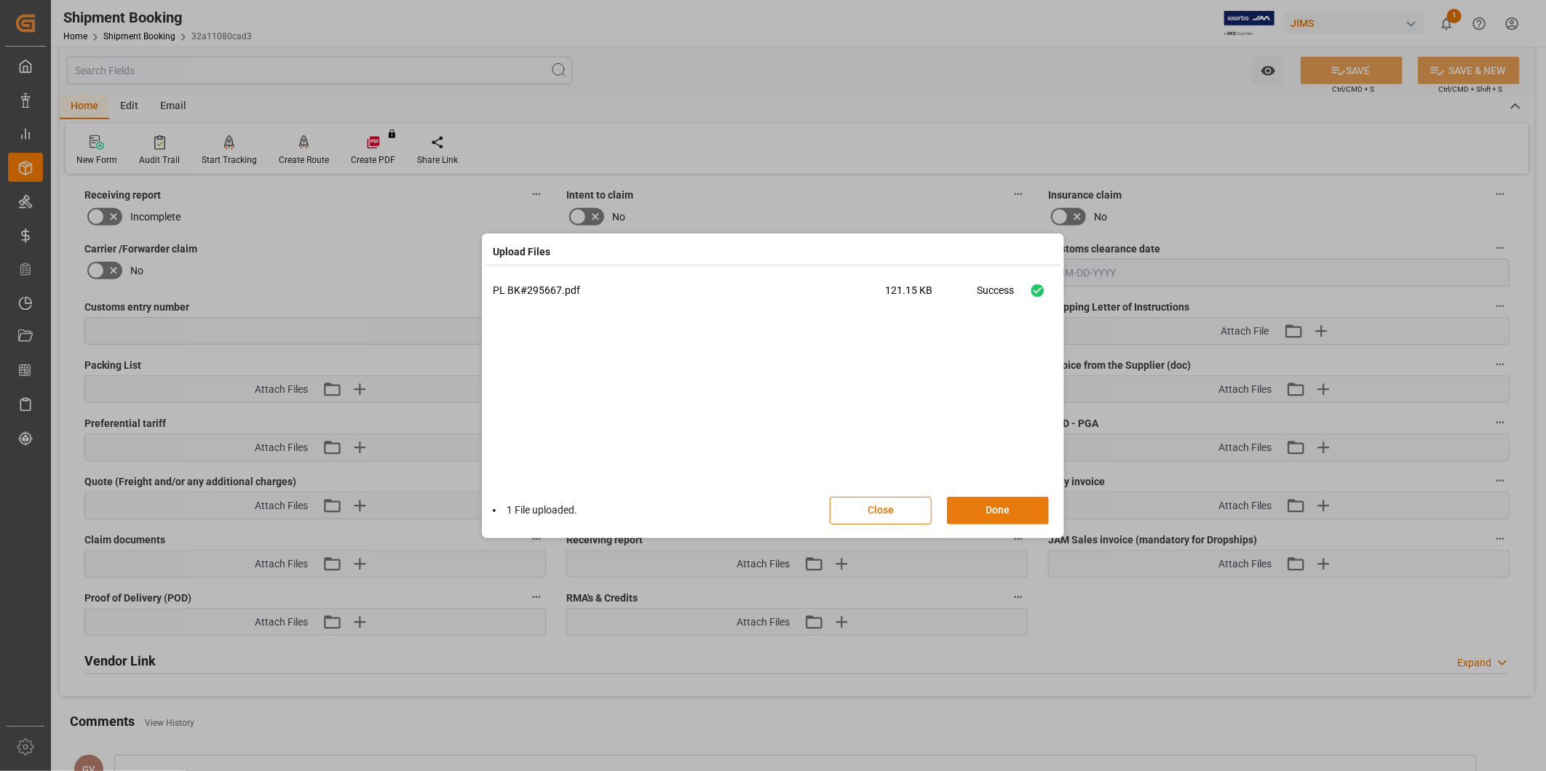
click at [1015, 517] on button "Done" at bounding box center [998, 511] width 102 height 28
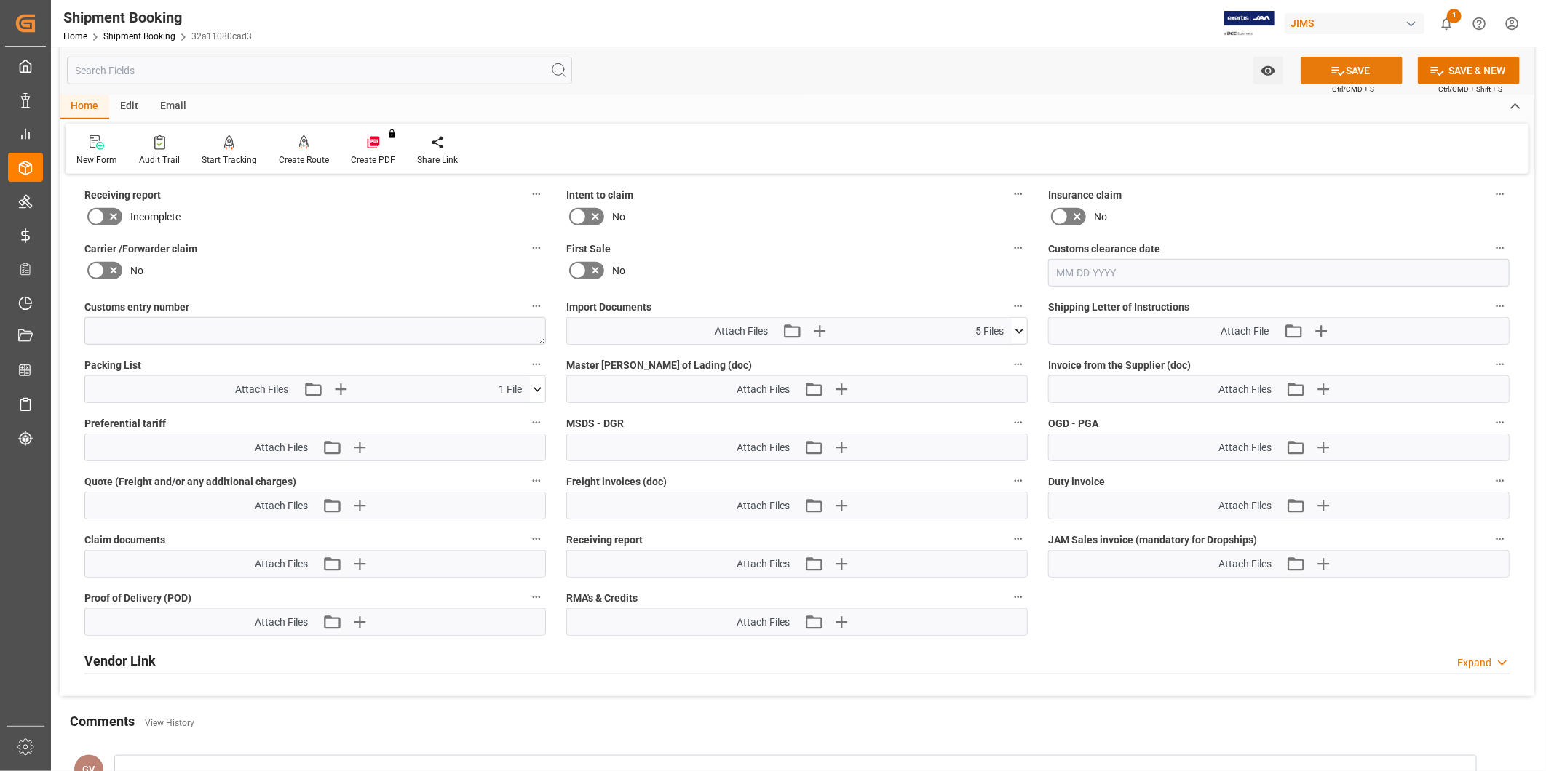
click at [1370, 74] on button "SAVE" at bounding box center [1352, 71] width 102 height 28
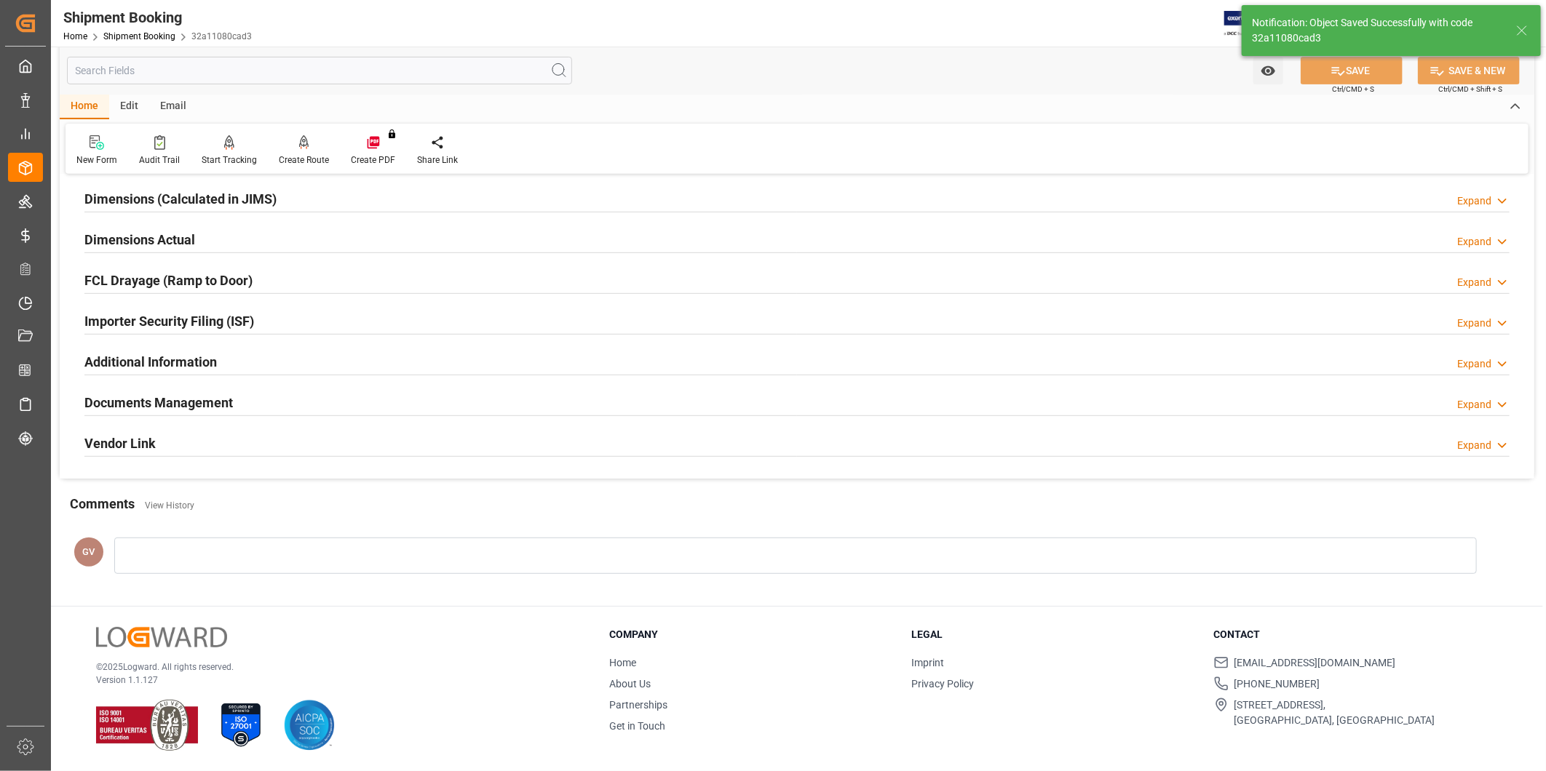
scroll to position [322, 0]
click at [507, 416] on div at bounding box center [796, 416] width 1425 height 1
click at [485, 410] on div "Documents Management Expand" at bounding box center [796, 402] width 1425 height 28
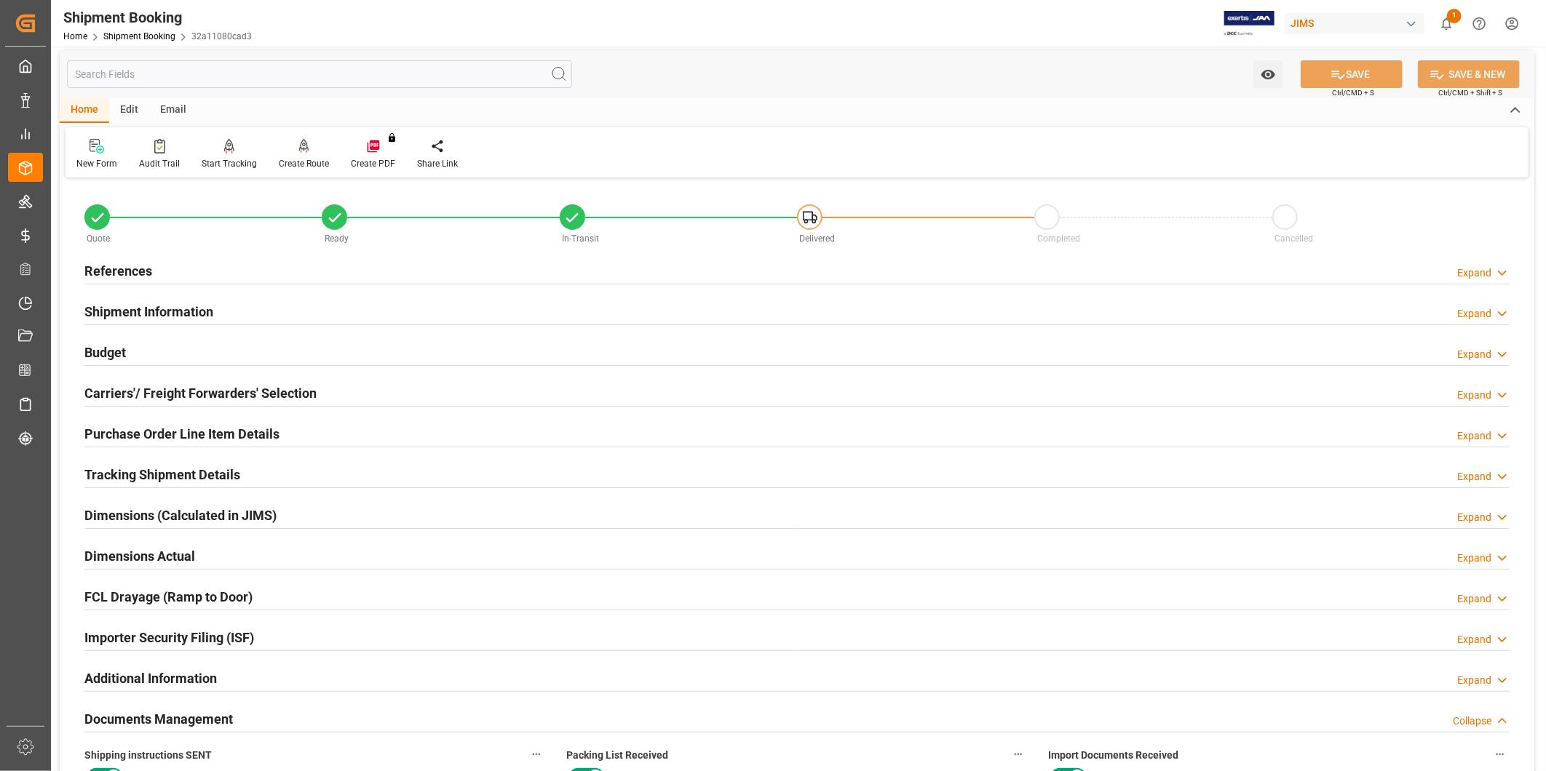
scroll to position [0, 0]
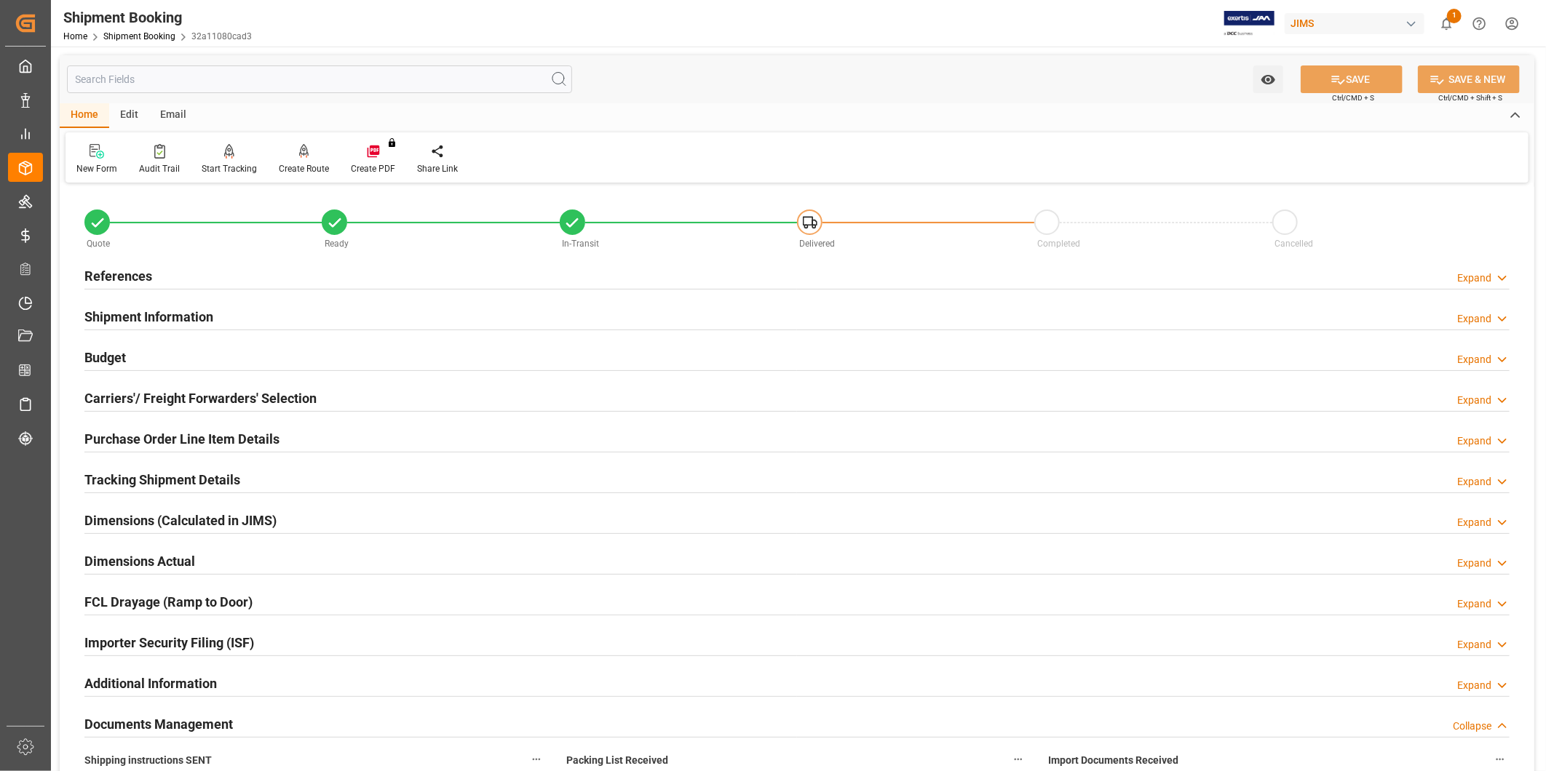
click at [1464, 277] on div "Expand" at bounding box center [1474, 278] width 34 height 15
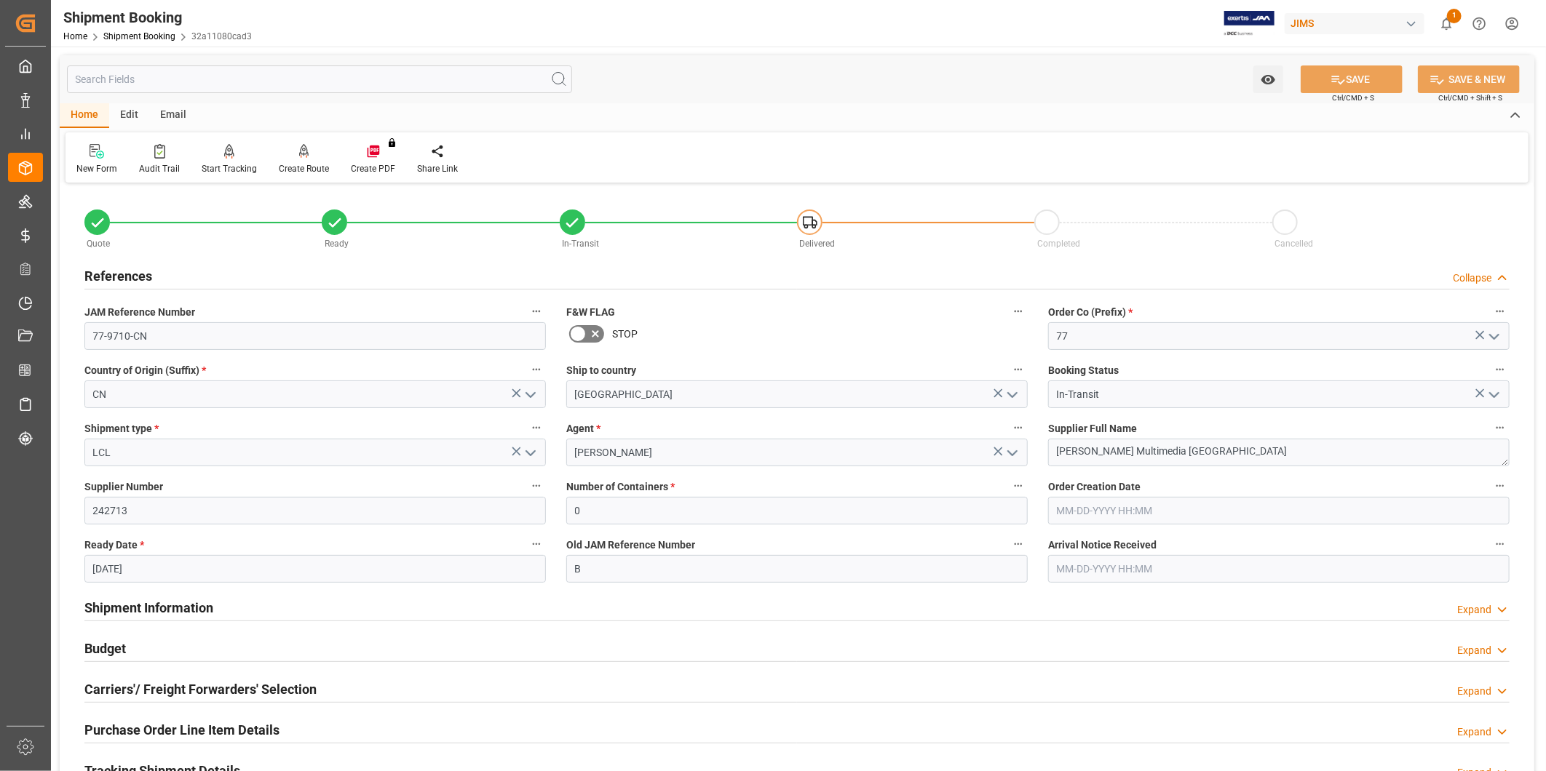
click at [1464, 277] on div "Collapse" at bounding box center [1472, 278] width 39 height 15
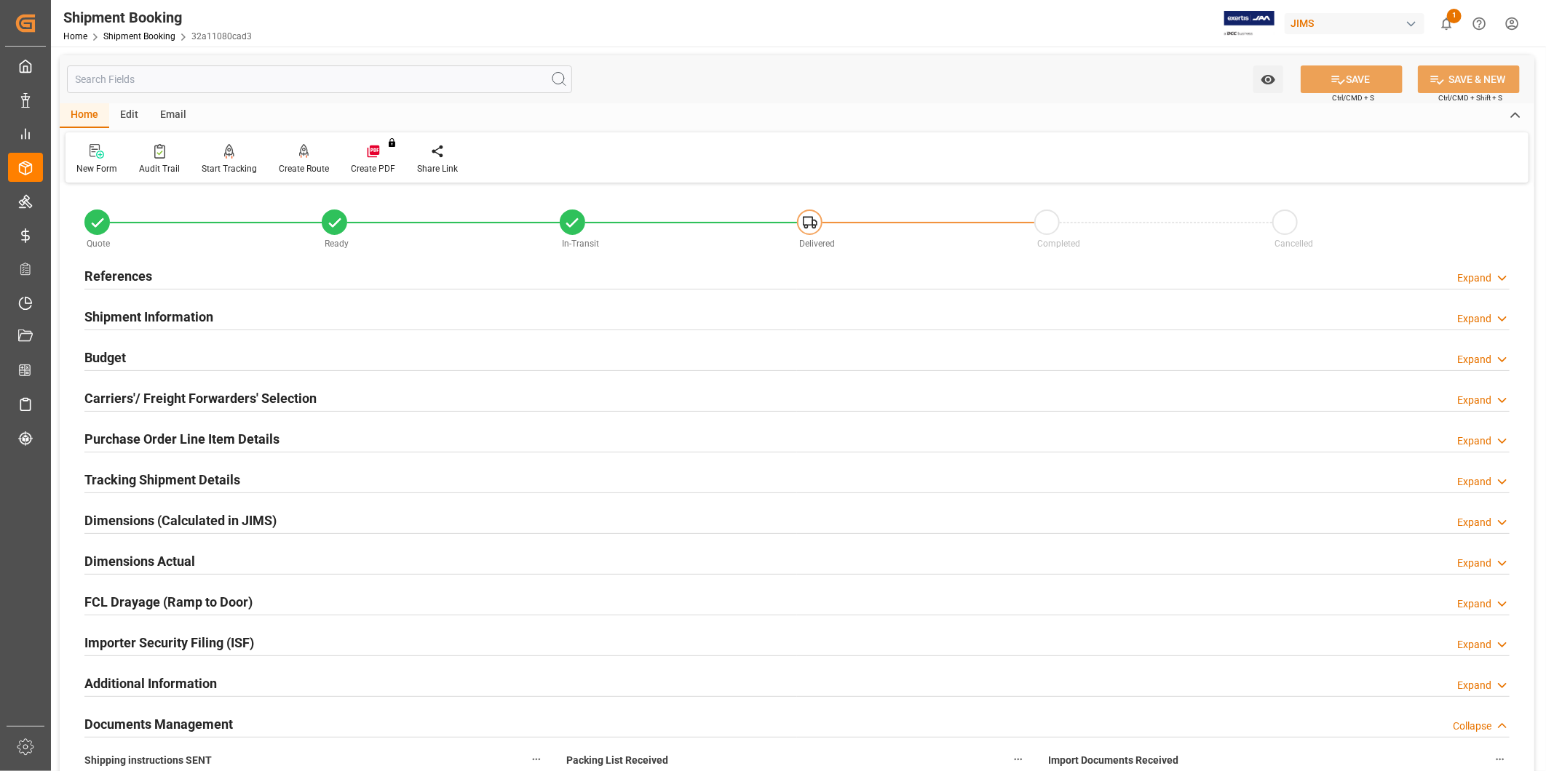
click at [229, 446] on h2 "Purchase Order Line Item Details" at bounding box center [181, 439] width 195 height 20
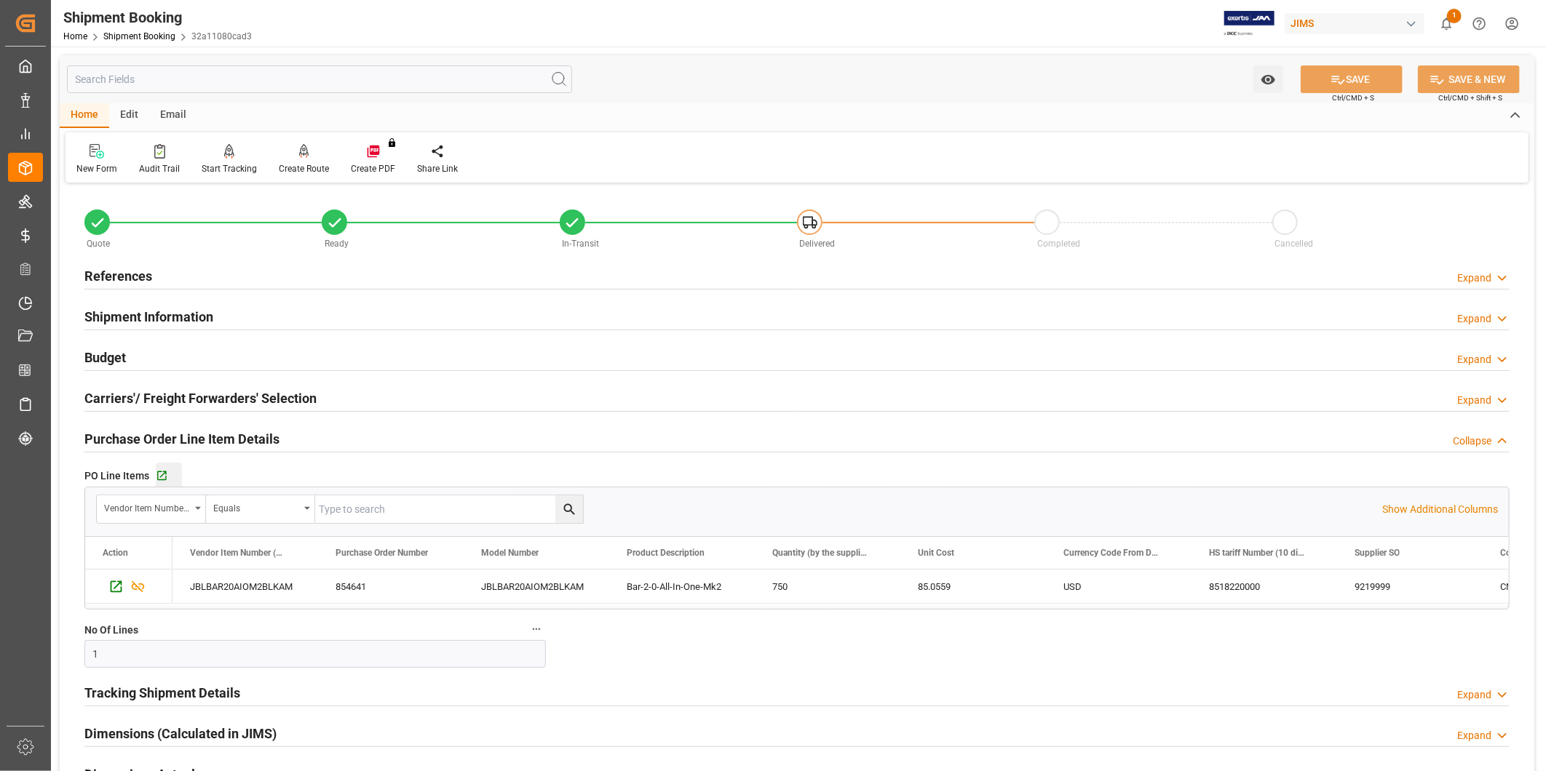
click at [170, 474] on div "Go to Purchase Order Line Item Grid" at bounding box center [169, 476] width 26 height 12
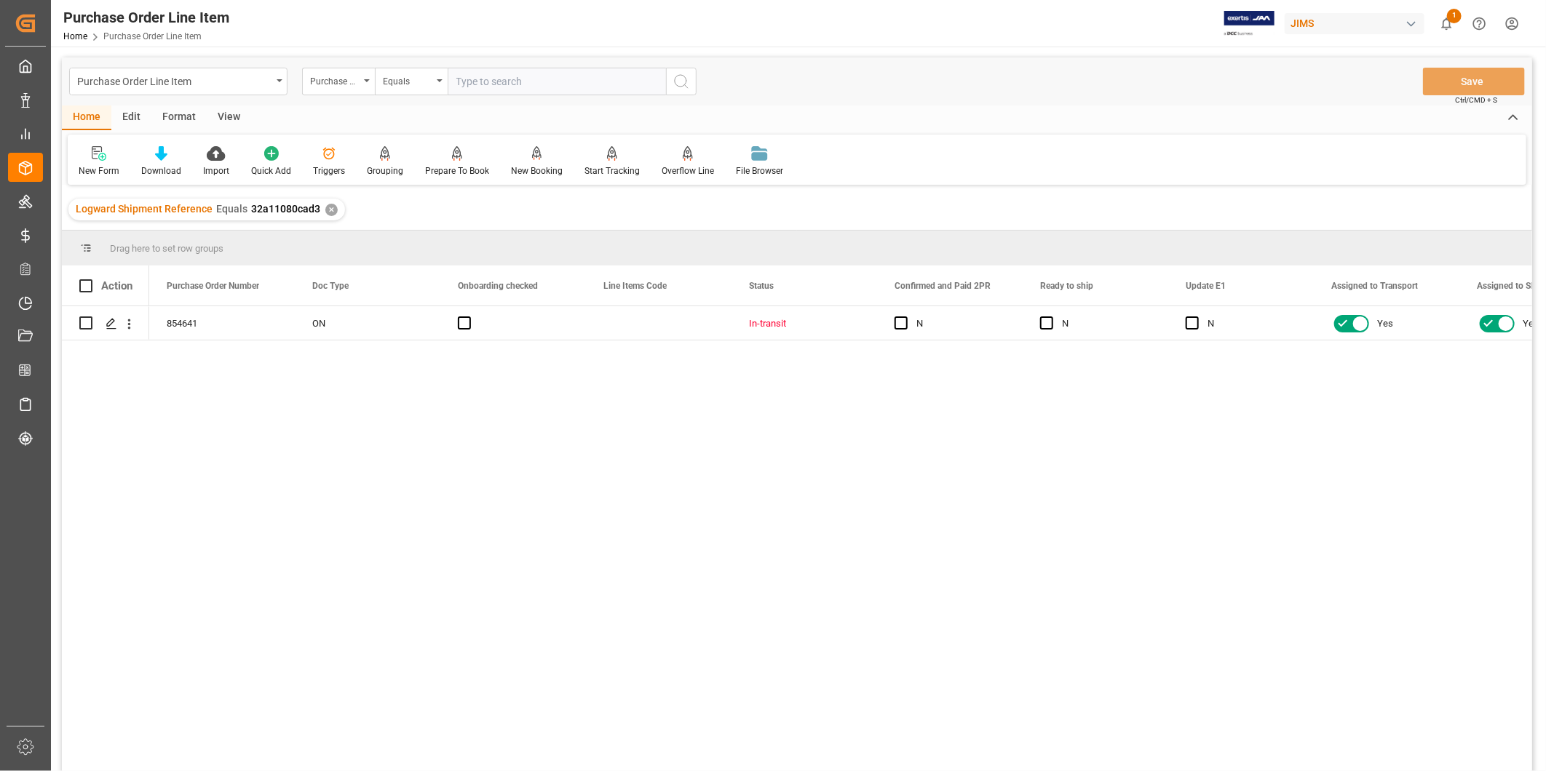
click at [230, 124] on div "View" at bounding box center [229, 118] width 44 height 25
click at [150, 162] on div "Standard Templates" at bounding box center [165, 162] width 95 height 32
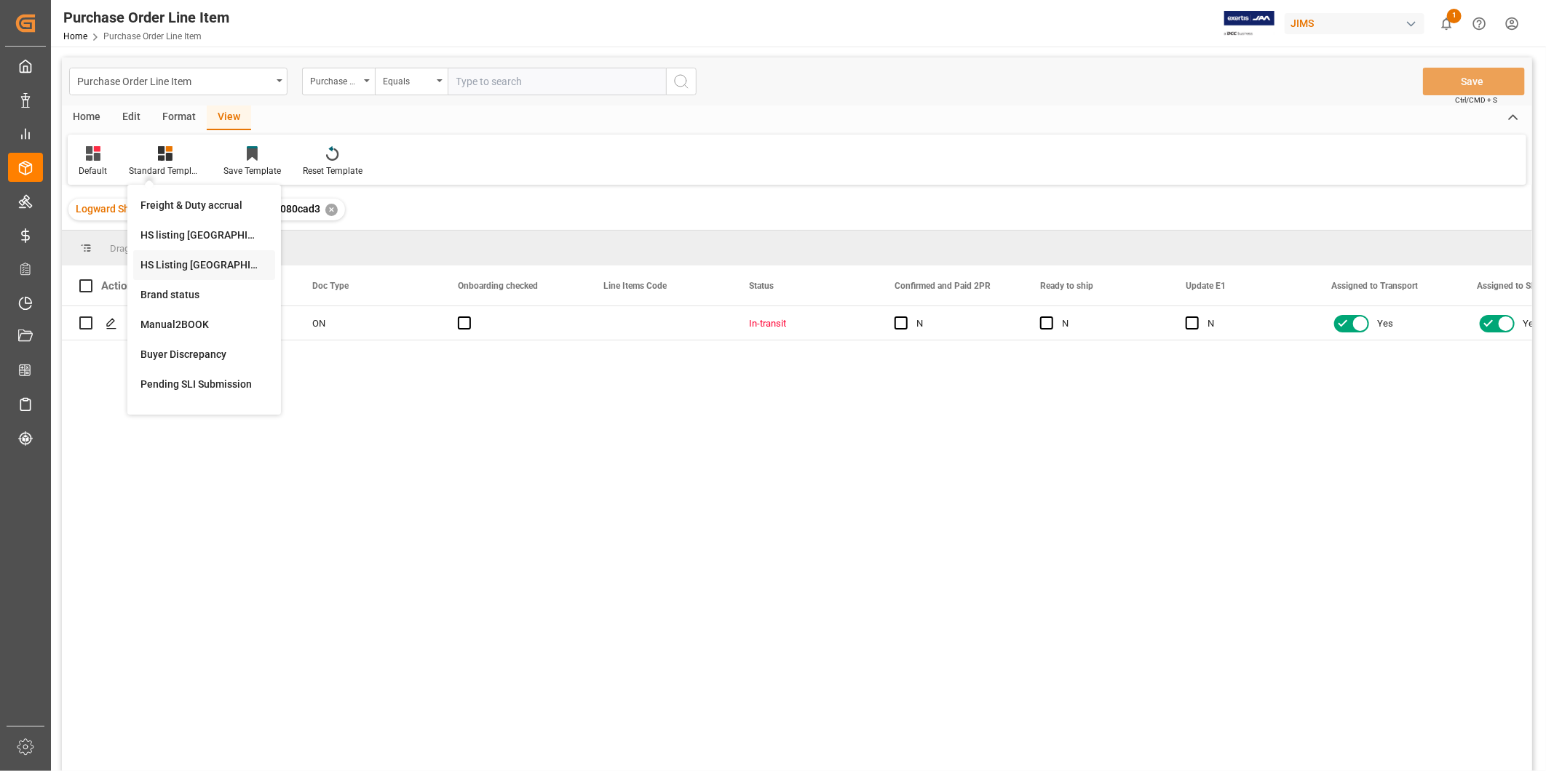
click at [195, 262] on div "HS Listing CANADA" at bounding box center [203, 265] width 127 height 15
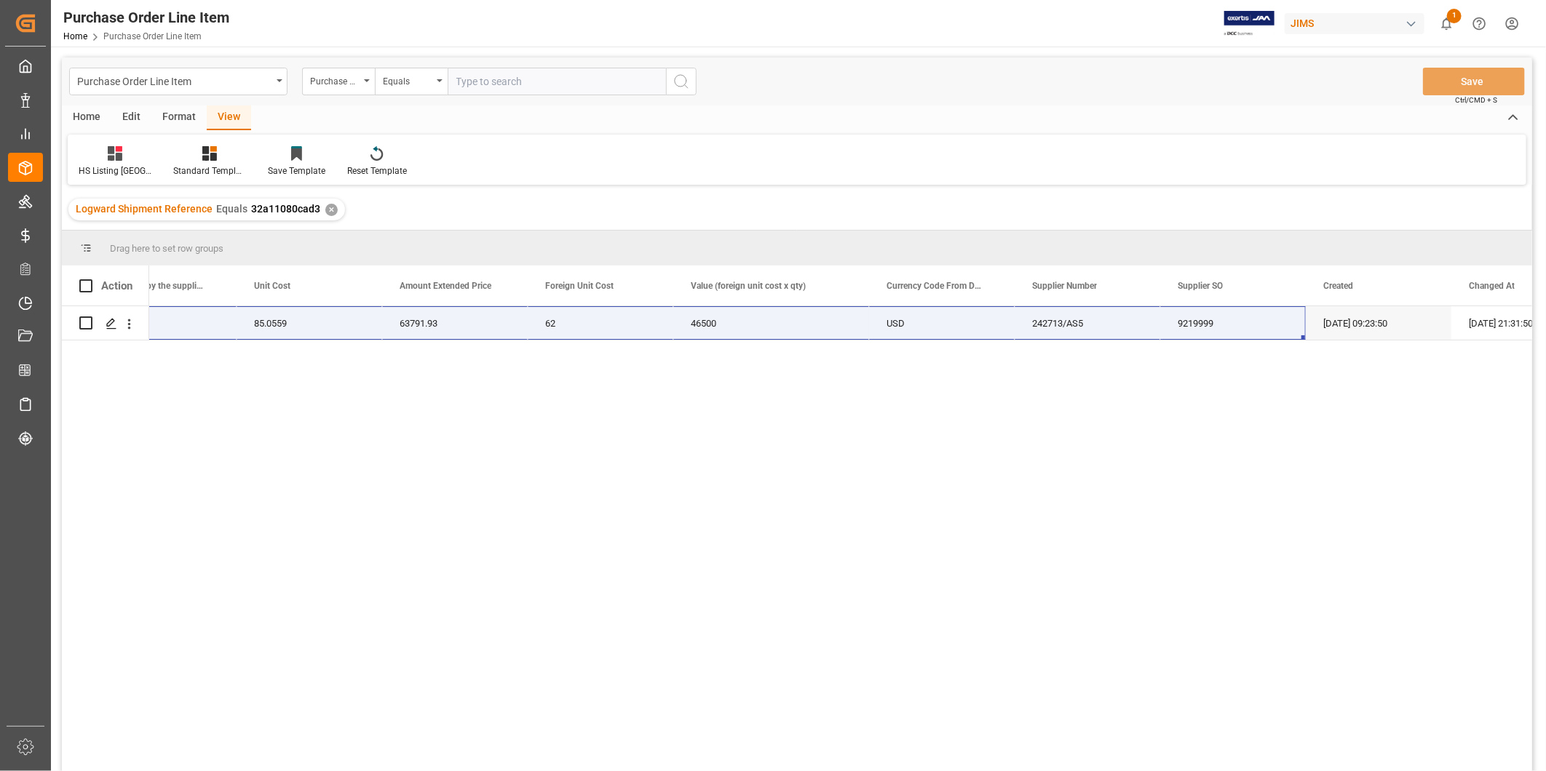
scroll to position [0, 961]
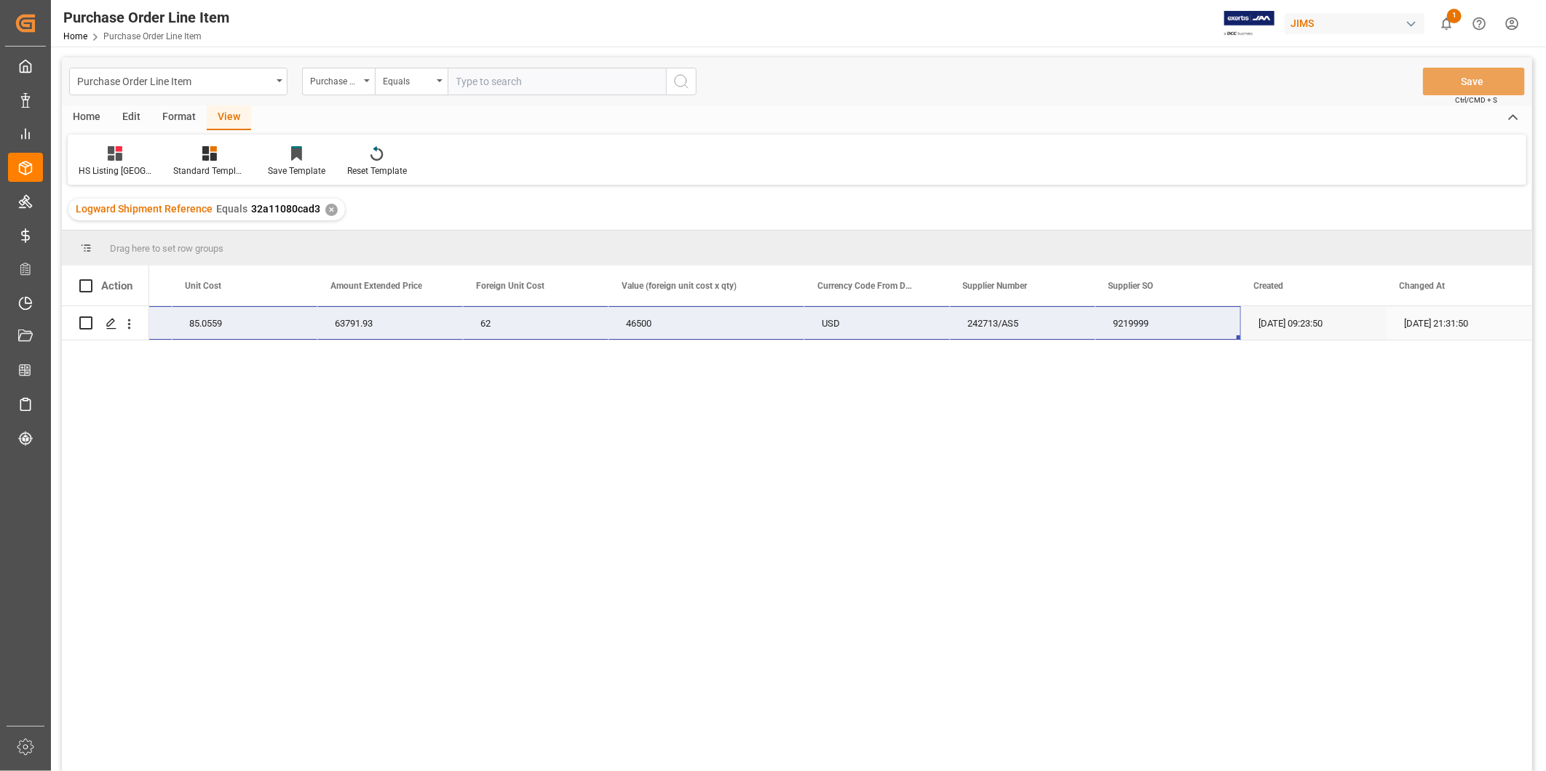
drag, startPoint x: 198, startPoint y: 329, endPoint x: 1205, endPoint y: 324, distance: 1006.6
click at [1205, 324] on div "77-9710-CN Bar-2-0-All-In-One-Mk2 750 85.0559 63791.93 62 46500 USD 242713/AS5 …" at bounding box center [342, 323] width 2379 height 34
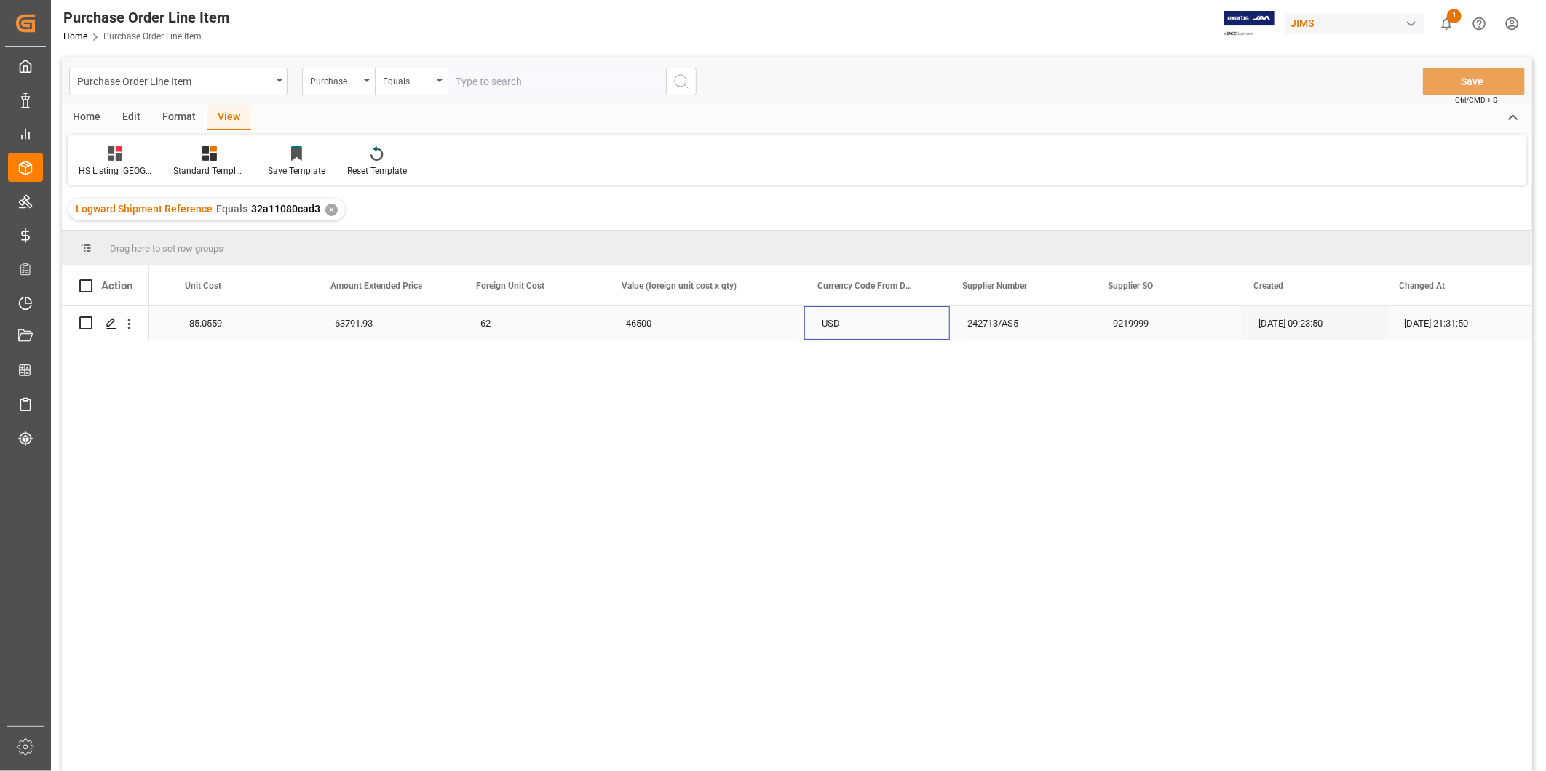
click at [870, 325] on div "USD" at bounding box center [877, 322] width 146 height 33
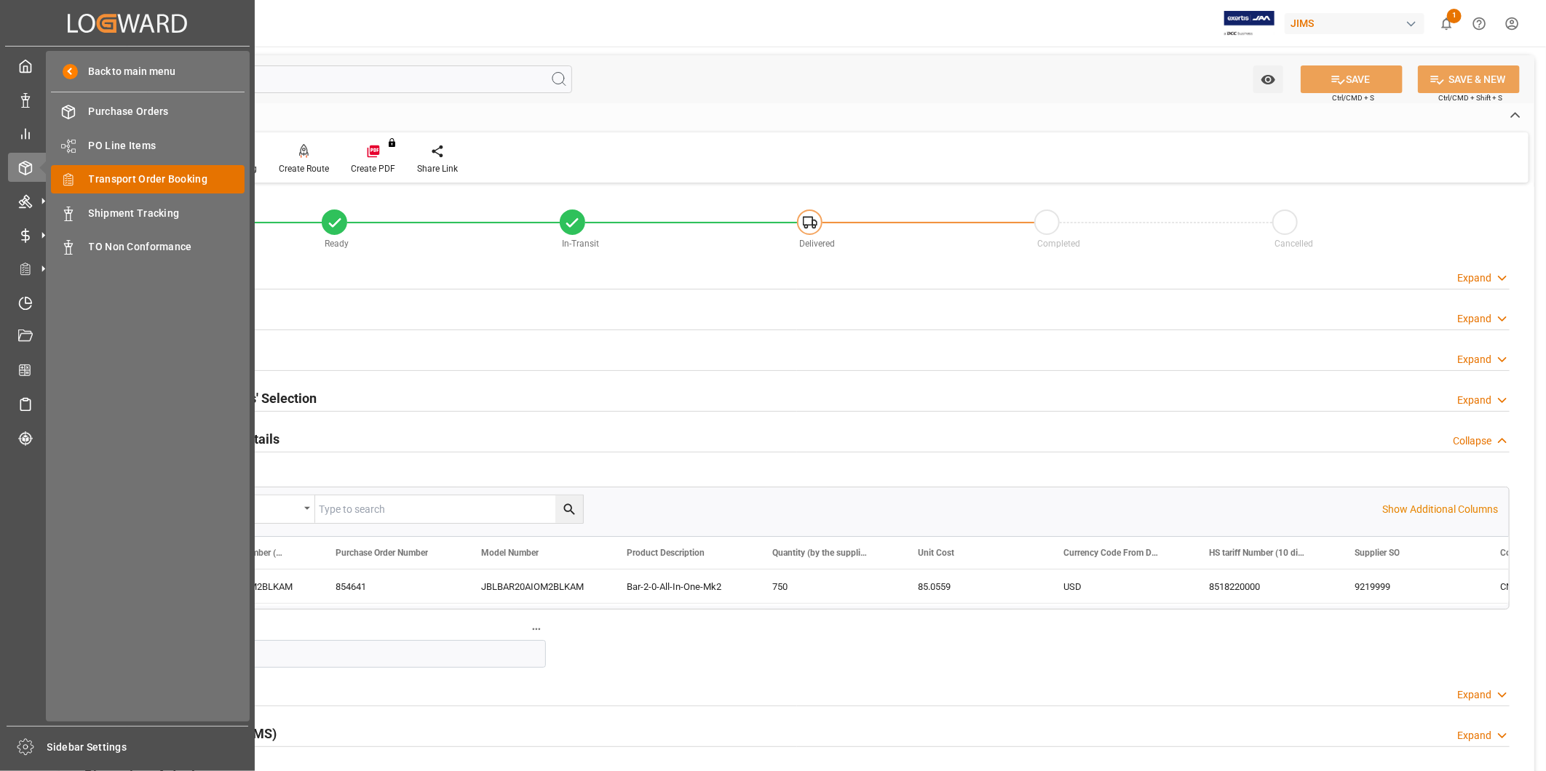
click at [137, 172] on span "Transport Order Booking" at bounding box center [167, 179] width 156 height 15
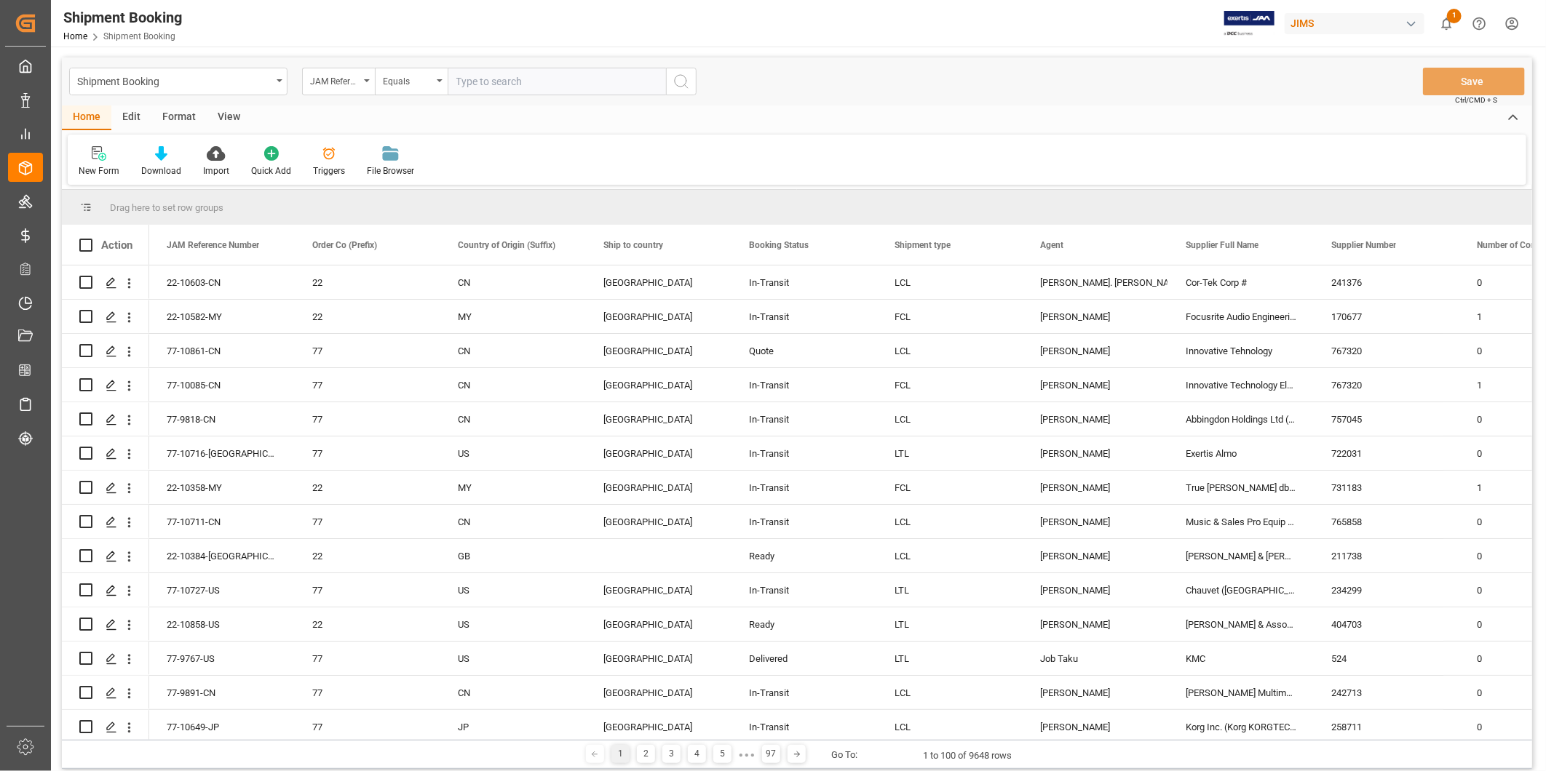
click at [488, 78] on input "text" at bounding box center [557, 82] width 218 height 28
type input "22-10200-CN"
click at [688, 84] on icon "search button" at bounding box center [681, 81] width 17 height 17
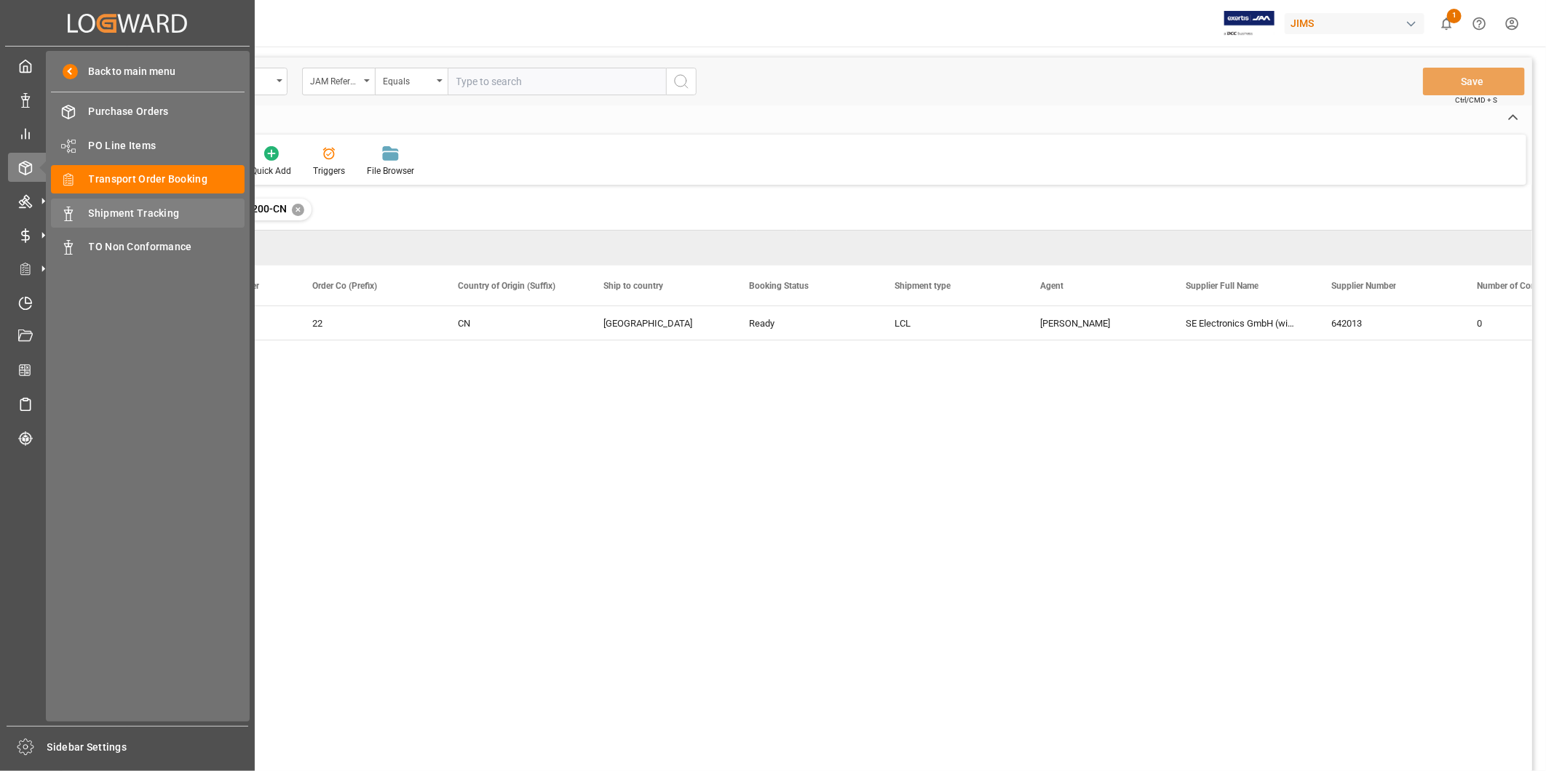
click at [124, 207] on span "Shipment Tracking" at bounding box center [167, 213] width 156 height 15
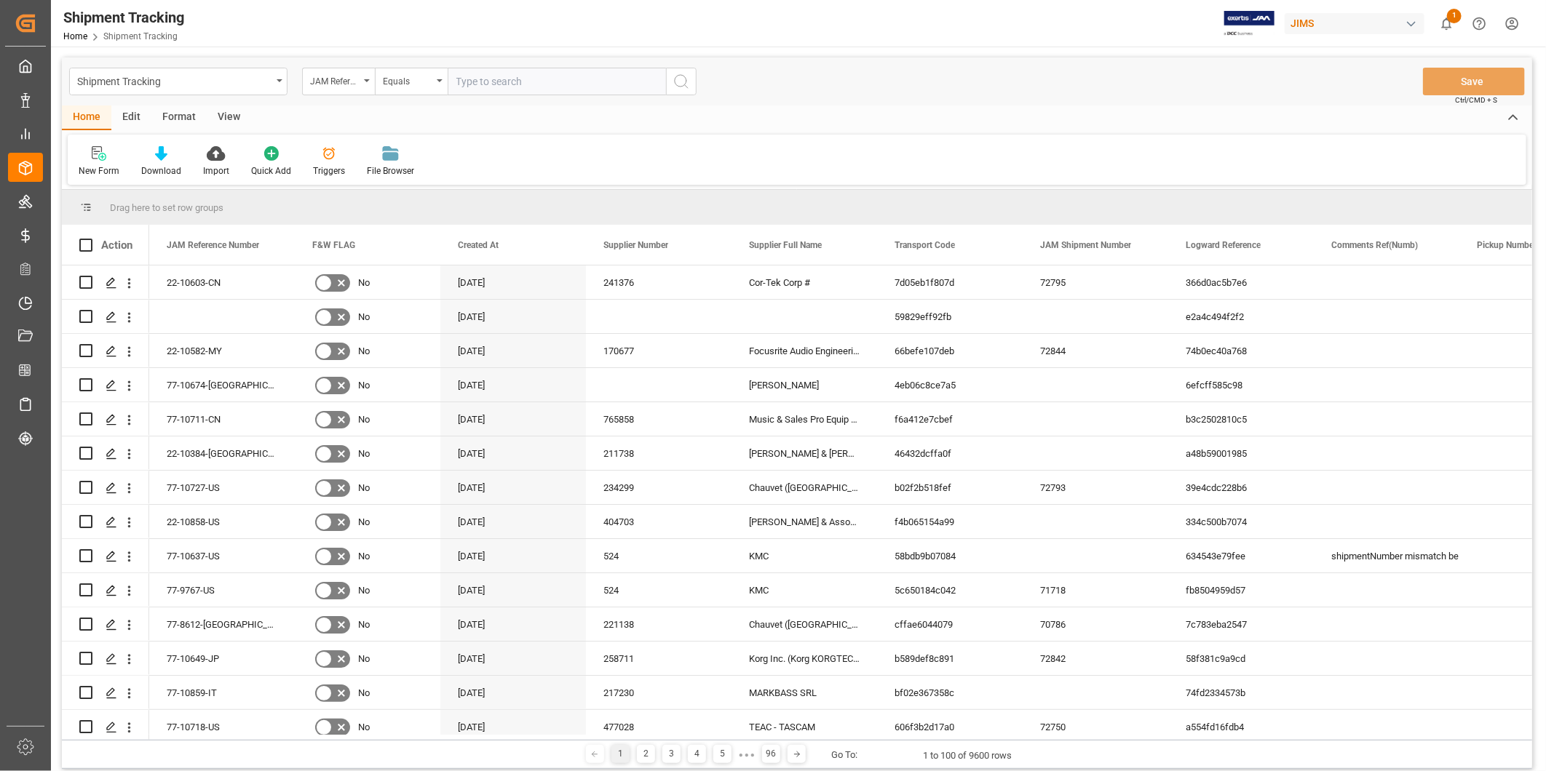
click at [550, 82] on input "text" at bounding box center [557, 82] width 218 height 28
paste input "22-10200-CN"
type input "22-10200-CN"
click at [686, 75] on icon "search button" at bounding box center [681, 81] width 17 height 17
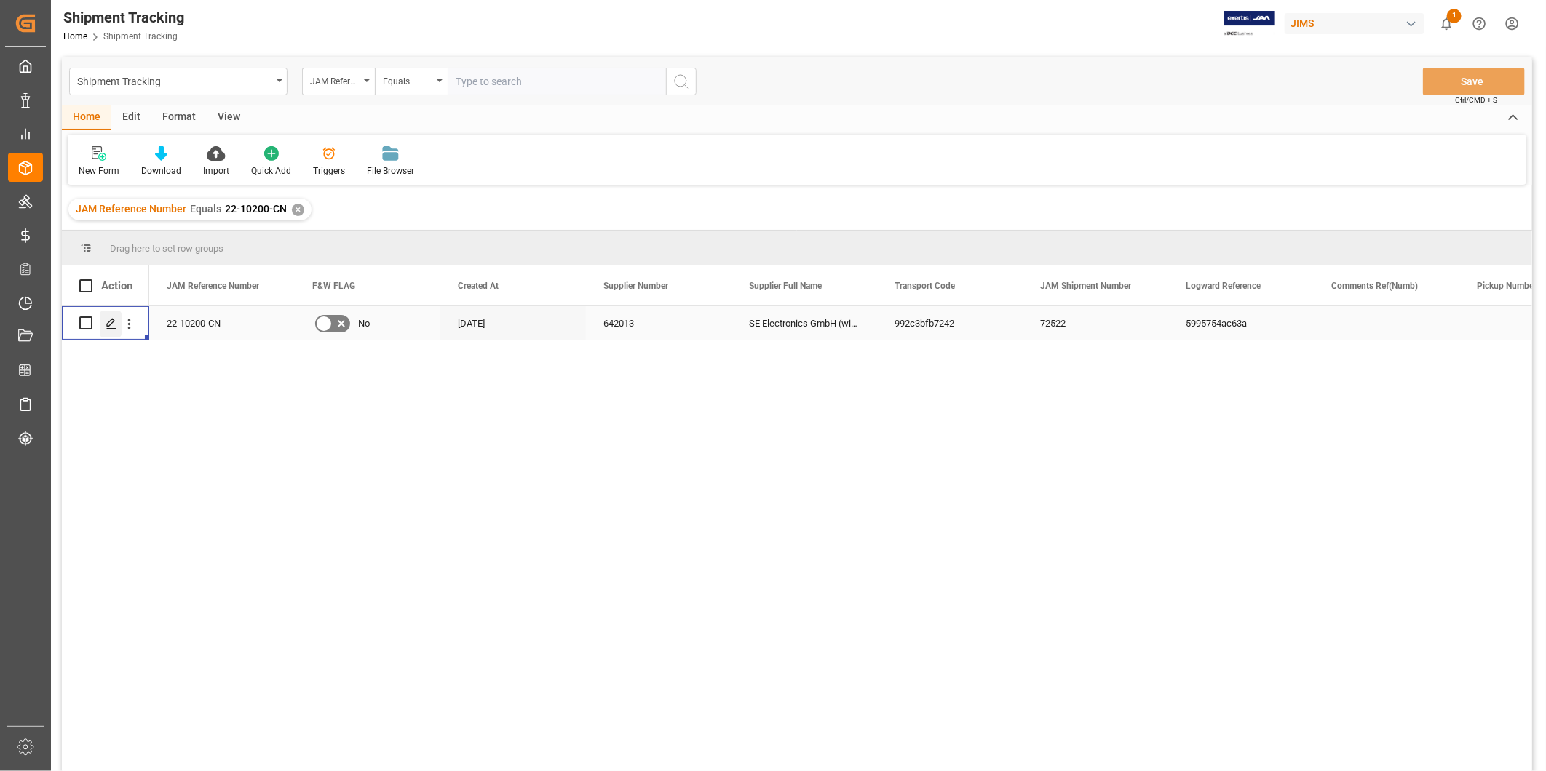
click at [119, 323] on div "Press SPACE to select this row." at bounding box center [111, 324] width 22 height 27
click at [221, 122] on div "View" at bounding box center [229, 118] width 44 height 25
click at [103, 170] on div "Default" at bounding box center [93, 170] width 28 height 13
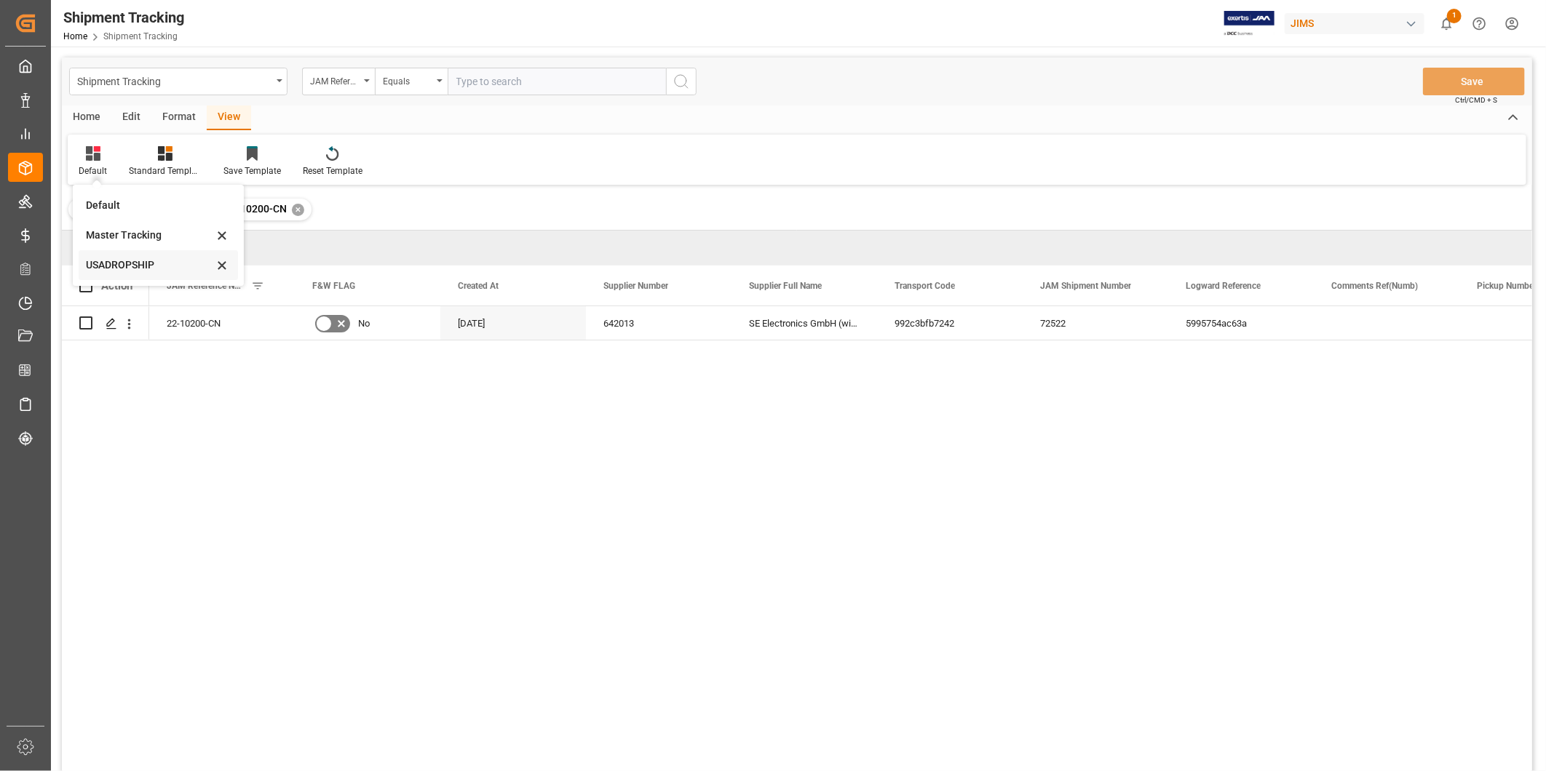
click at [141, 263] on div "USADROPSHIP" at bounding box center [149, 265] width 127 height 15
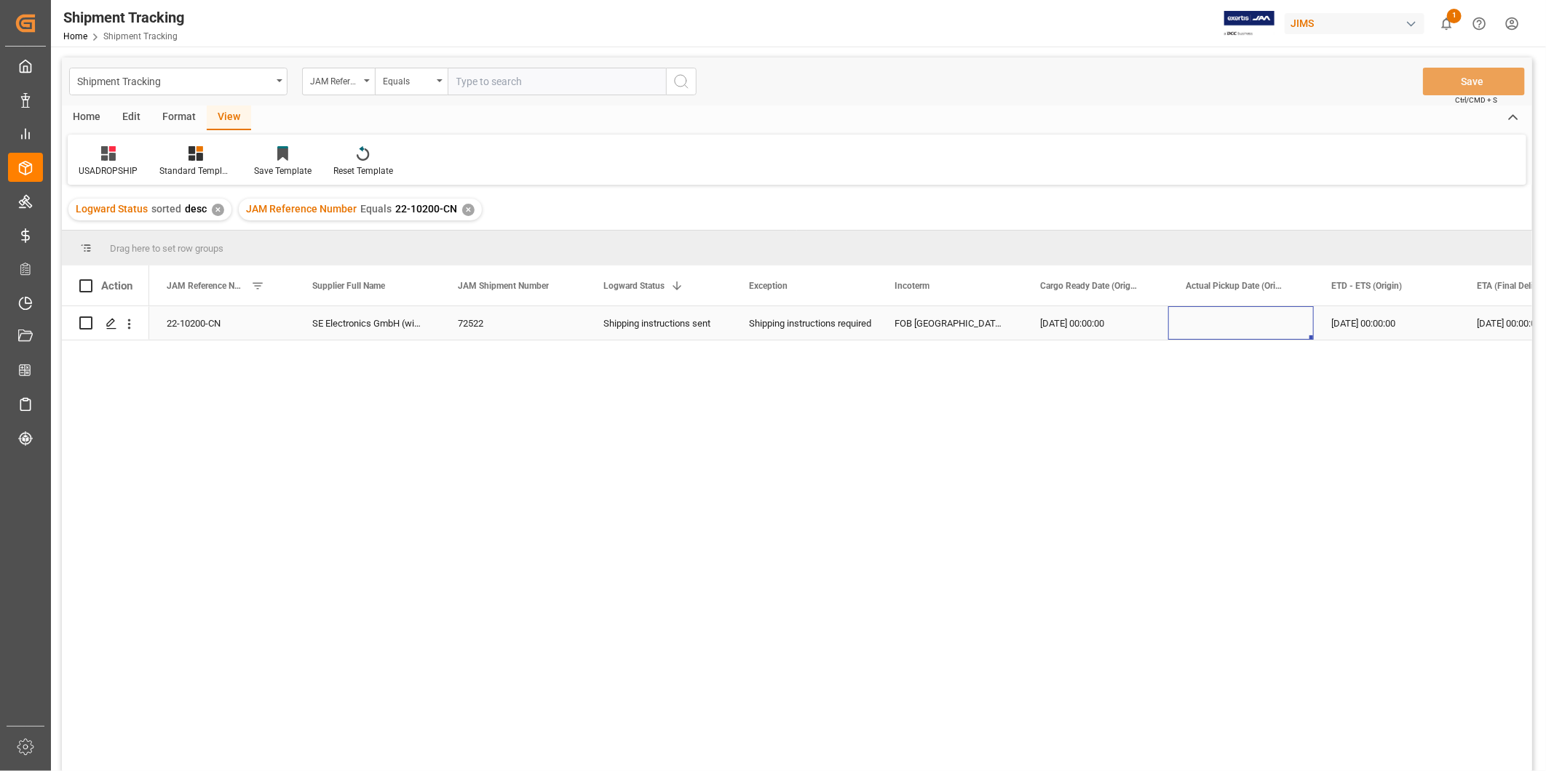
click at [1174, 325] on div "Press SPACE to select this row." at bounding box center [1241, 322] width 146 height 33
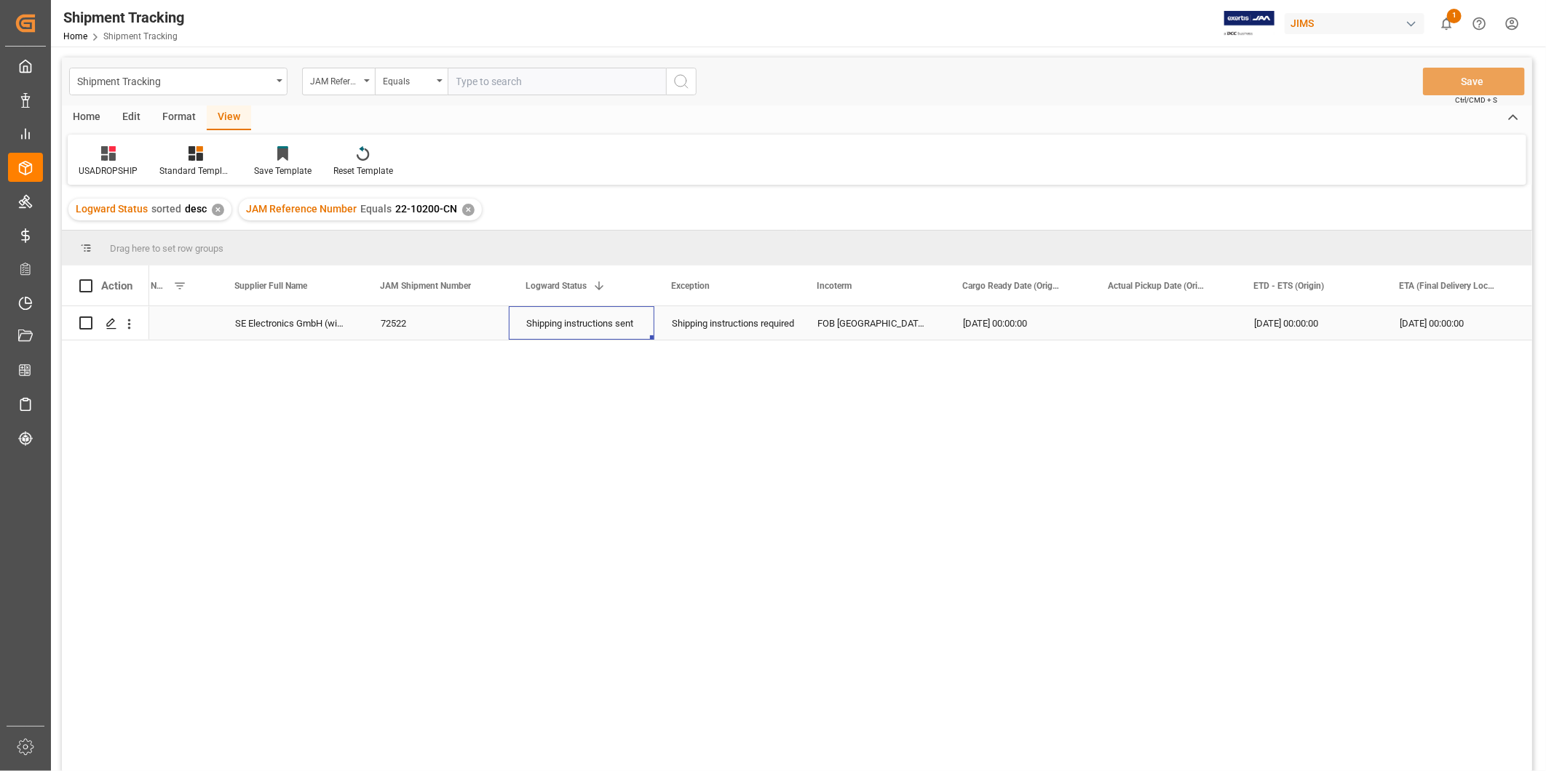
click at [624, 318] on div "Shipping instructions sent" at bounding box center [581, 323] width 111 height 33
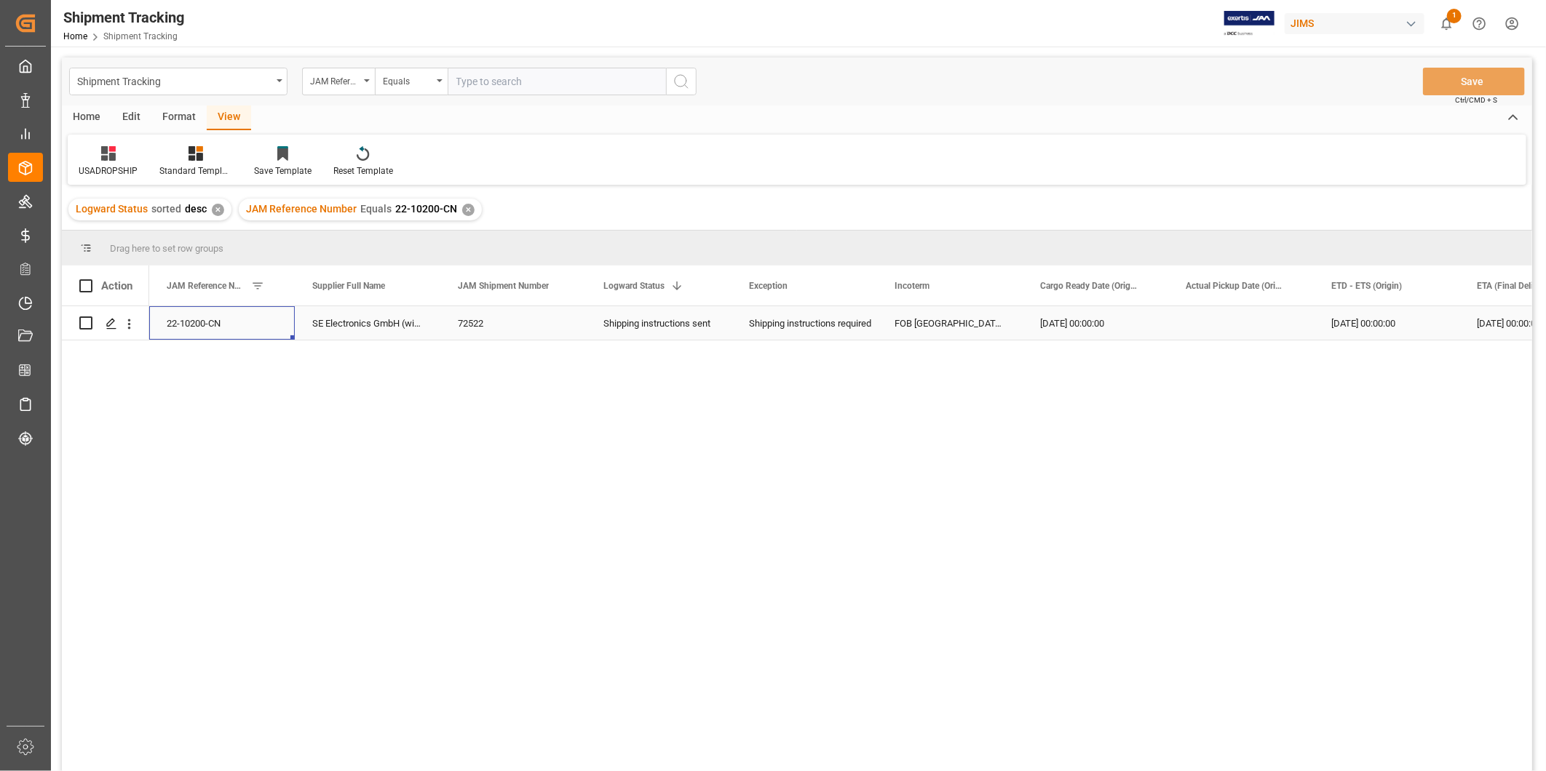
click at [1221, 324] on div "Press SPACE to select this row." at bounding box center [1241, 322] width 146 height 33
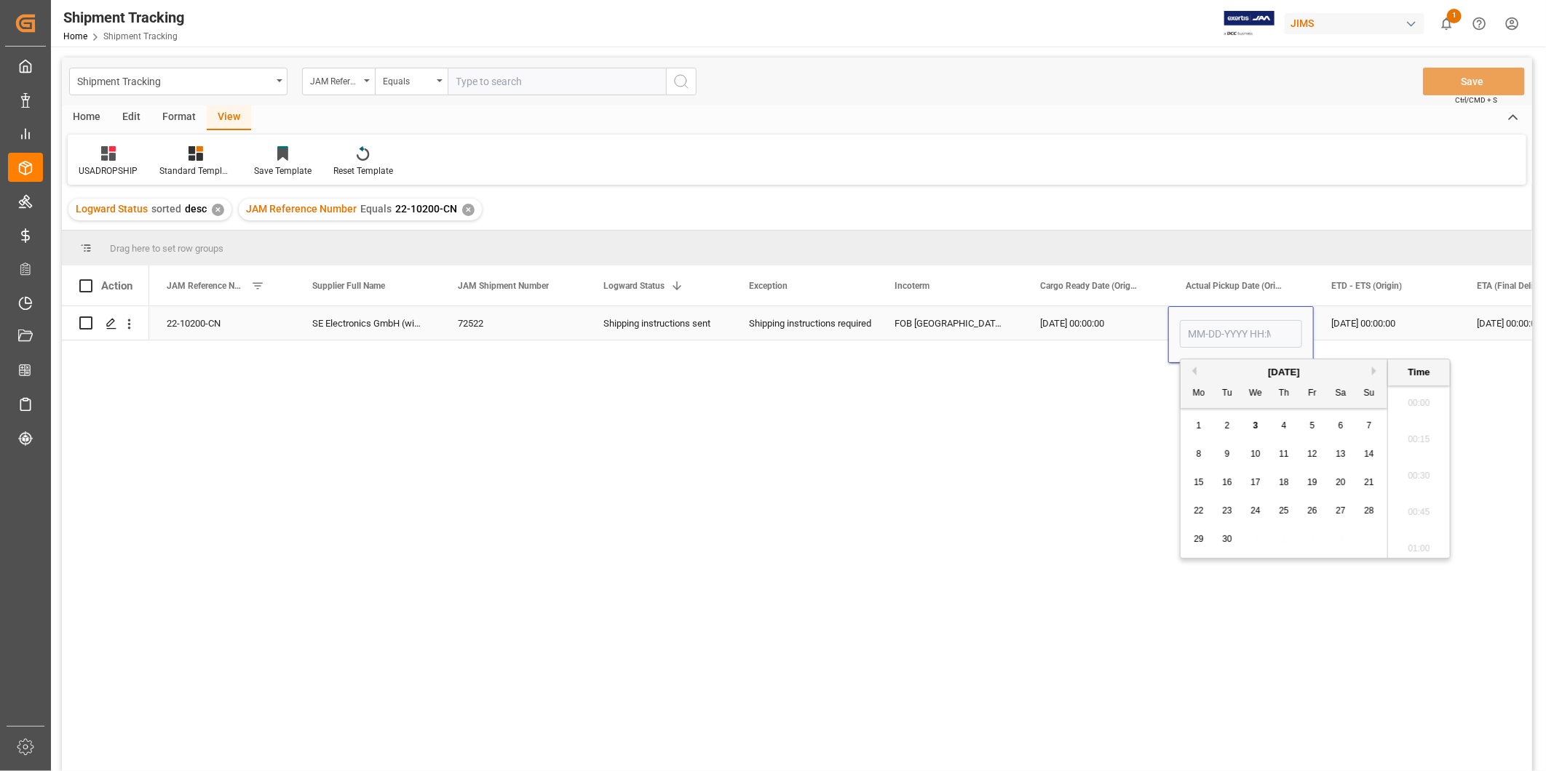
scroll to position [1678, 0]
click at [1195, 374] on div "Previous Month Next Month [DATE] Mo Tu We Th Fr Sa Su 1 2 3 4 5 6 7 8 9 10 11 1…" at bounding box center [1315, 459] width 271 height 200
drag, startPoint x: 1195, startPoint y: 374, endPoint x: 1202, endPoint y: 381, distance: 10.3
click at [1202, 381] on div "Mo Tu We Th Fr Sa Su" at bounding box center [1284, 394] width 207 height 28
click at [1195, 374] on button "Previous Month" at bounding box center [1192, 371] width 9 height 9
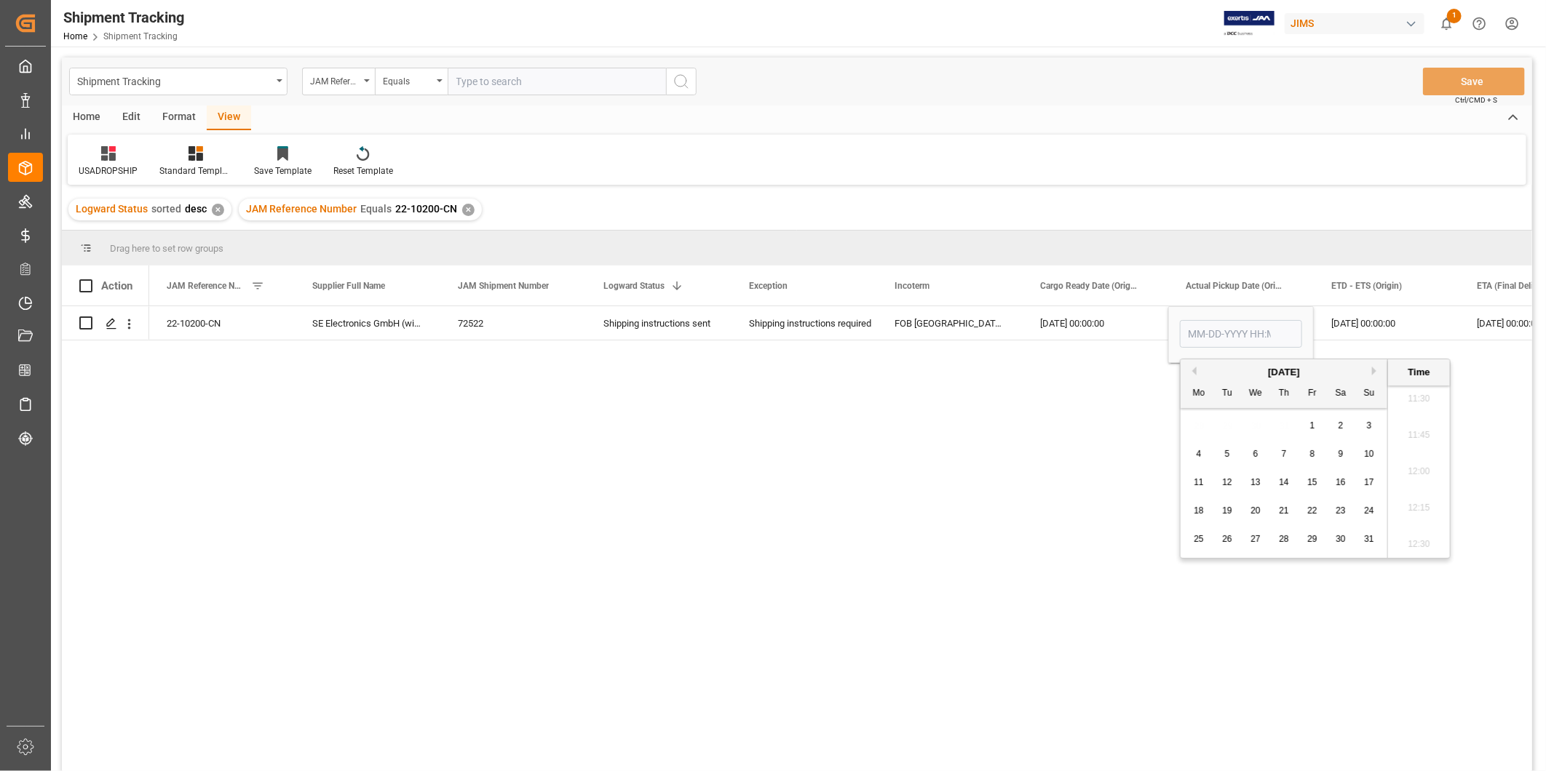
click at [1341, 547] on div "30" at bounding box center [1341, 539] width 18 height 17
type input "[DATE] 00:00"
click at [1374, 336] on div "[DATE] 00:00:00" at bounding box center [1387, 322] width 146 height 33
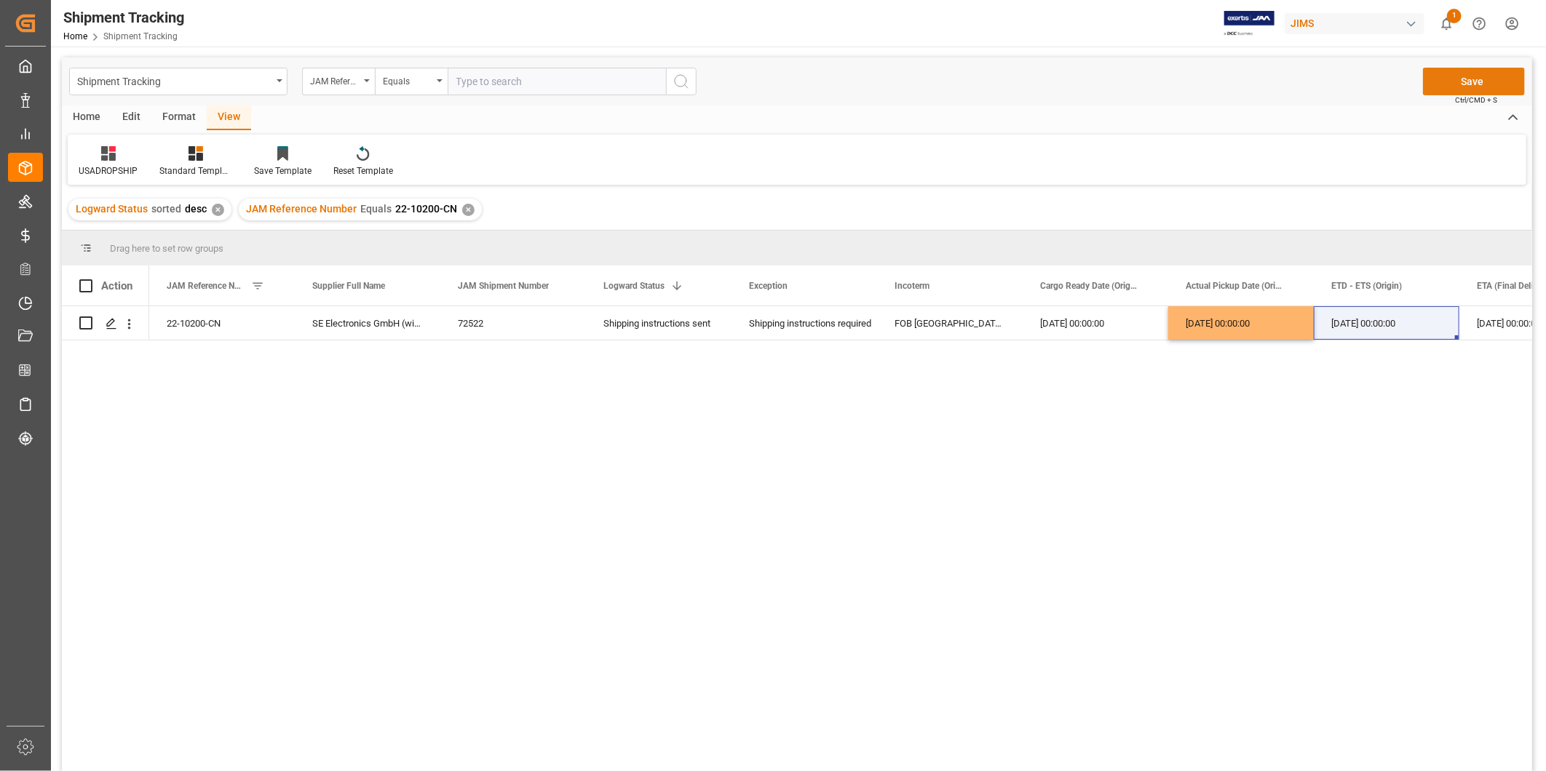
drag, startPoint x: 1468, startPoint y: 66, endPoint x: 1468, endPoint y: 74, distance: 8.7
click at [1468, 66] on div "Shipment Tracking JAM Reference Number Equals Save Ctrl/CMD + S" at bounding box center [797, 81] width 1470 height 48
click at [1468, 79] on button "Save" at bounding box center [1474, 82] width 102 height 28
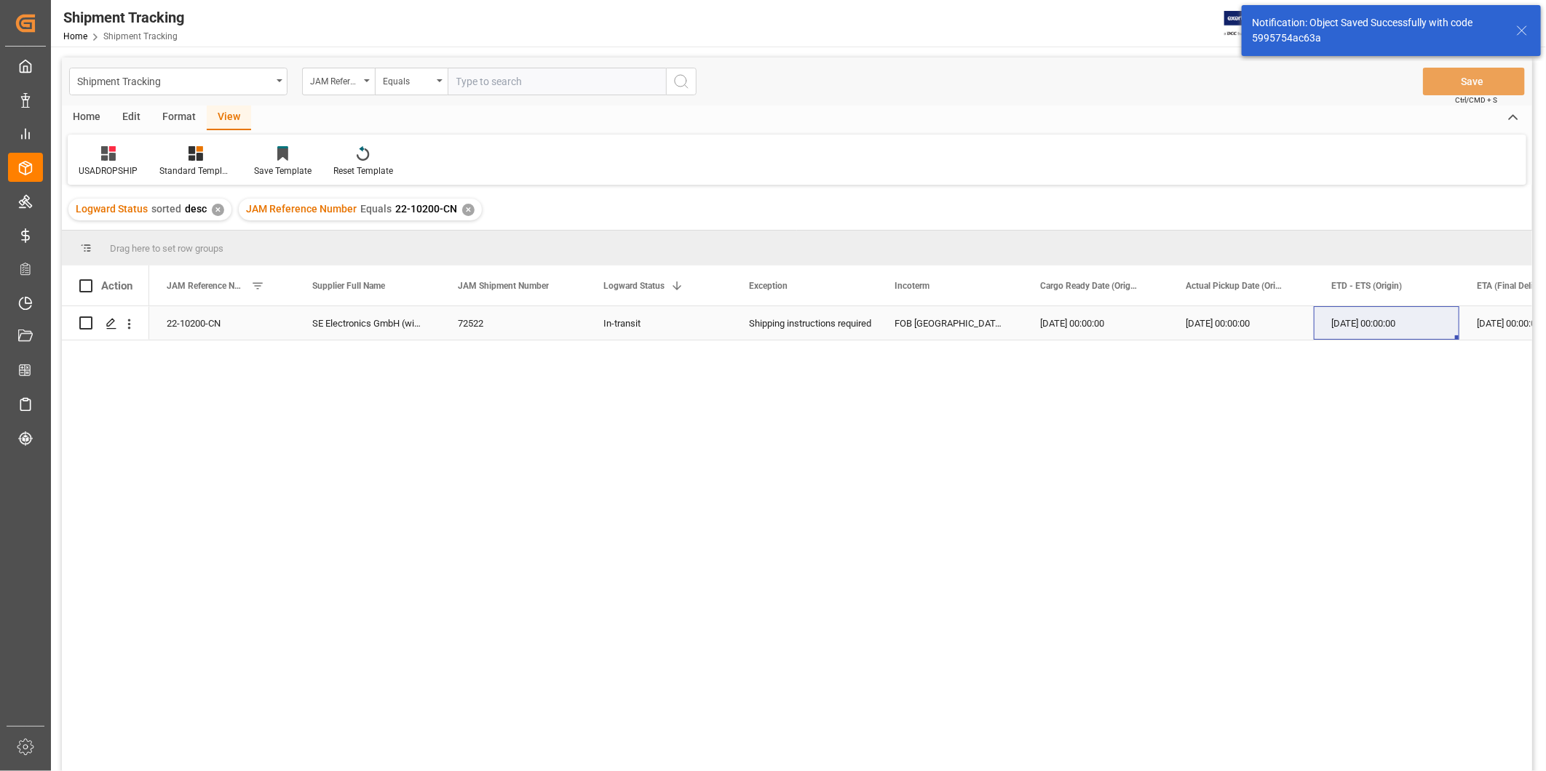
click at [205, 333] on div "22-10200-CN" at bounding box center [222, 322] width 146 height 33
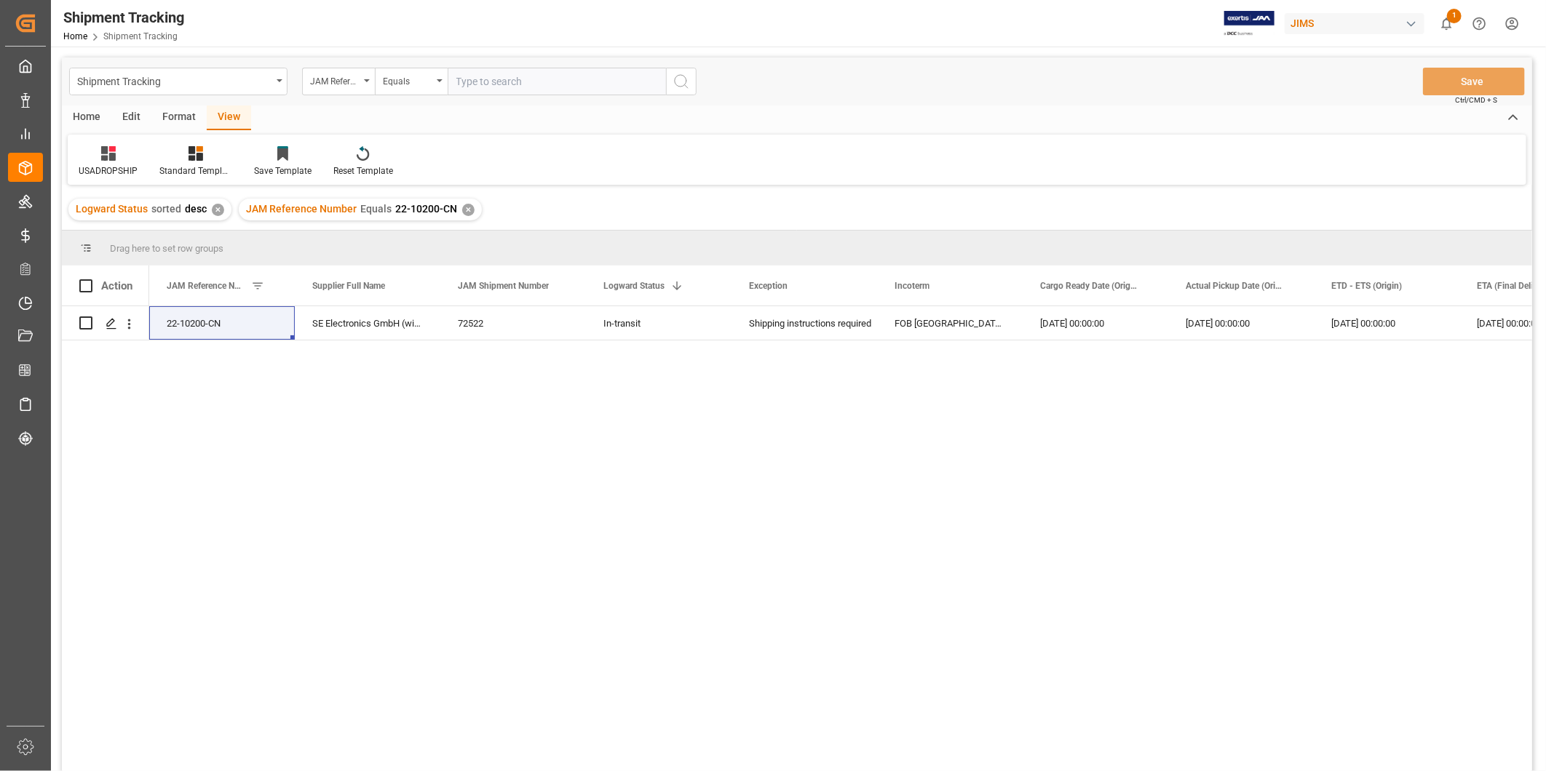
click at [1024, 671] on div "22-10200-CN SE Electronics GmbH (wire) 72522 In-transit Shipping instructions r…" at bounding box center [840, 543] width 1383 height 475
